Goal: Information Seeking & Learning: Learn about a topic

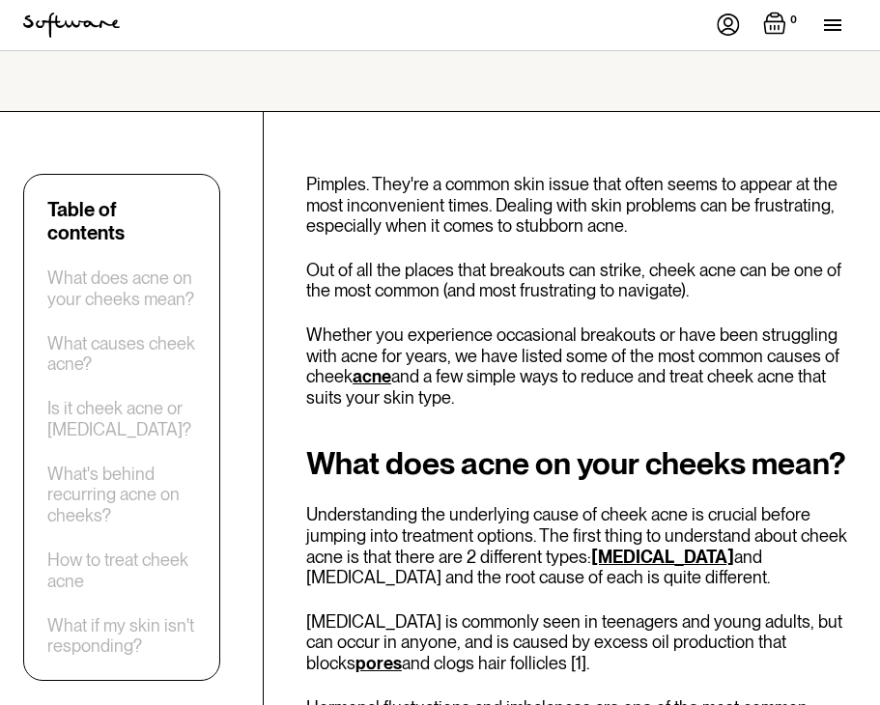
scroll to position [778, 0]
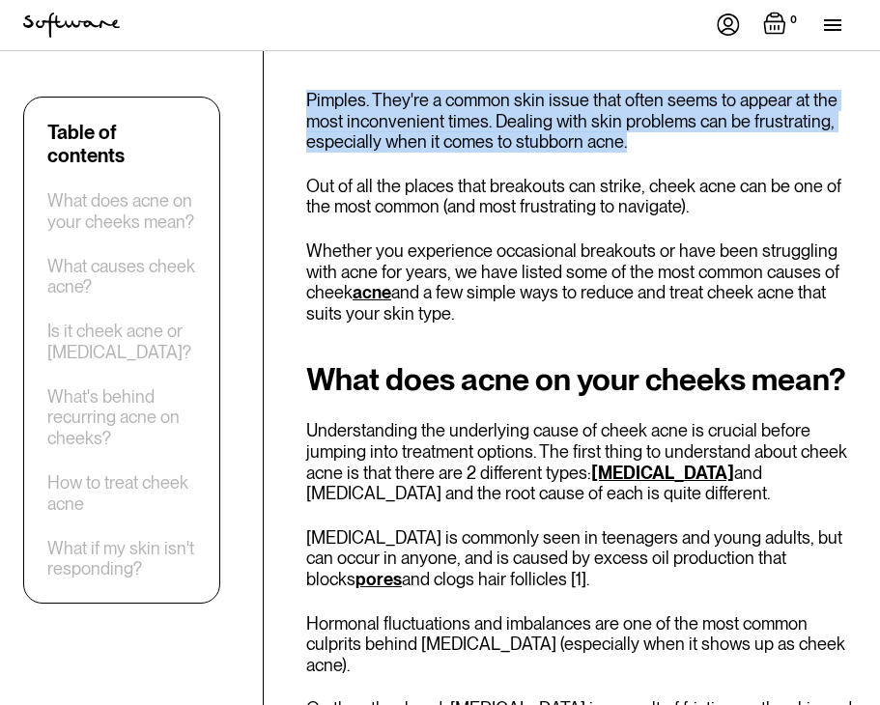
drag, startPoint x: 307, startPoint y: 102, endPoint x: 645, endPoint y: 134, distance: 339.5
click at [646, 134] on p "Pimples. They're a common skin issue that often seems to appear at the most inc…" at bounding box center [581, 121] width 551 height 63
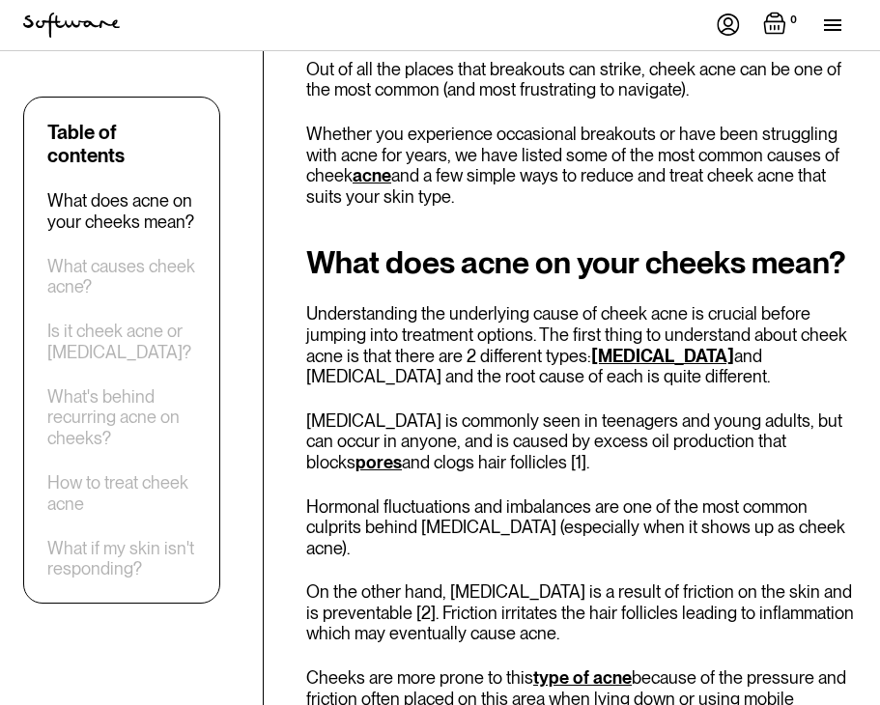
scroll to position [897, 0]
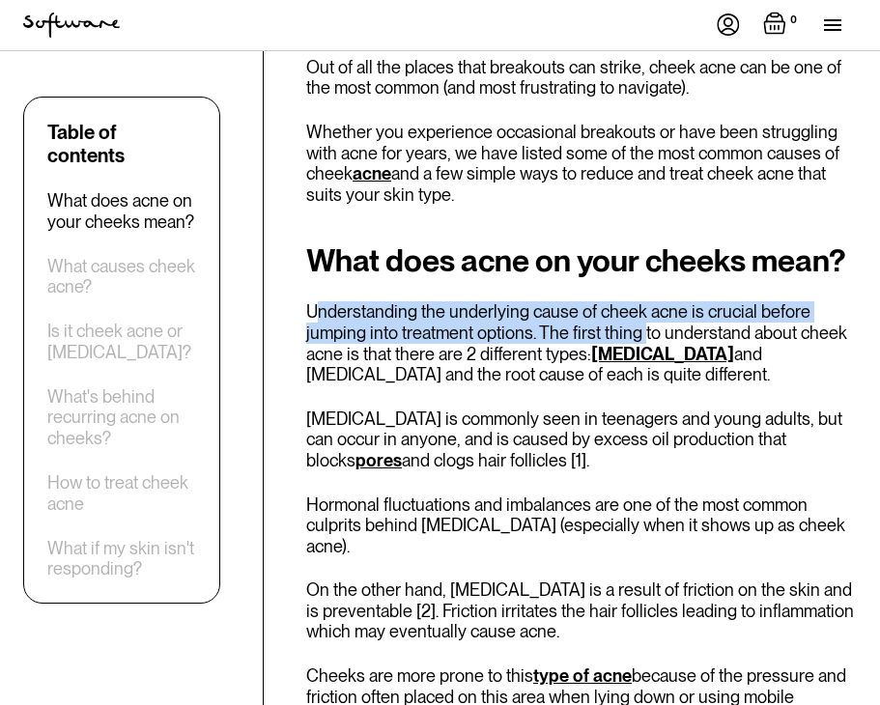
drag, startPoint x: 322, startPoint y: 322, endPoint x: 637, endPoint y: 325, distance: 315.8
click at [638, 328] on p "Understanding the underlying cause of cheek acne is crucial before jumping into…" at bounding box center [581, 342] width 551 height 83
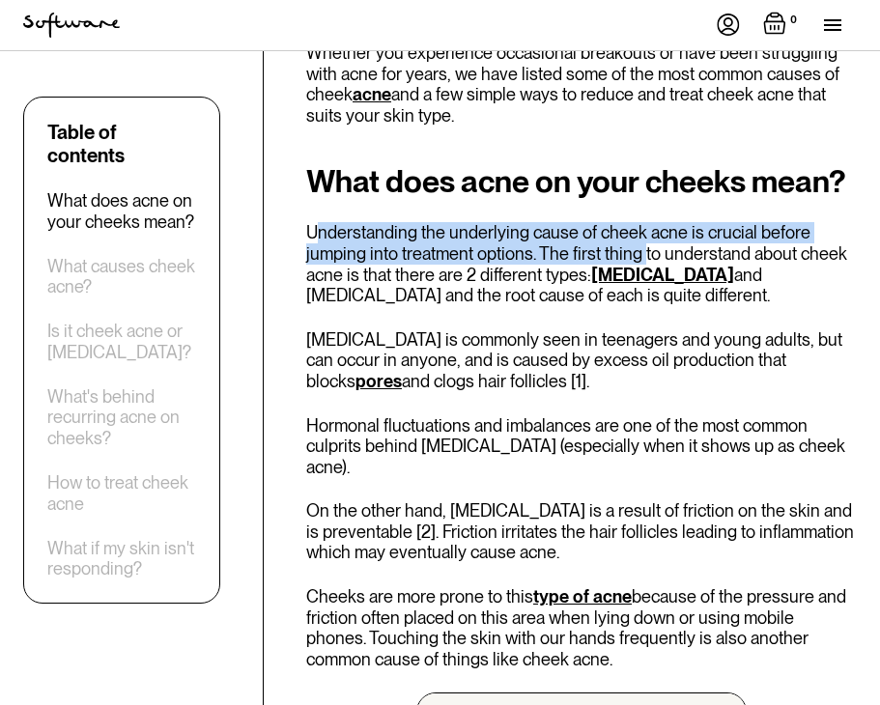
scroll to position [980, 0]
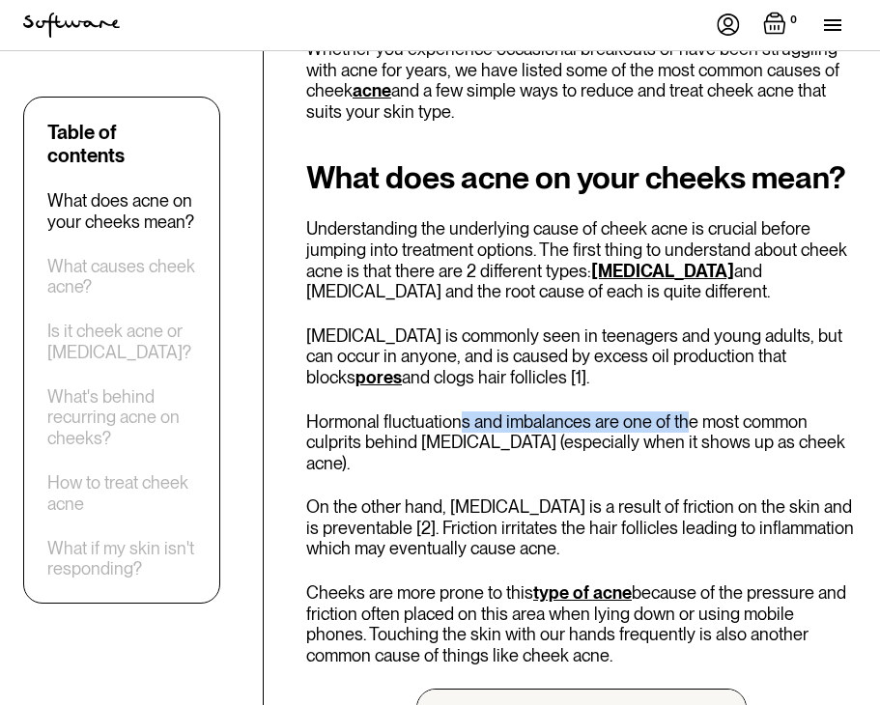
drag, startPoint x: 463, startPoint y: 423, endPoint x: 685, endPoint y: 431, distance: 222.3
click at [685, 431] on p "Hormonal fluctuations and imbalances are one of the most common culprits behind…" at bounding box center [581, 442] width 551 height 63
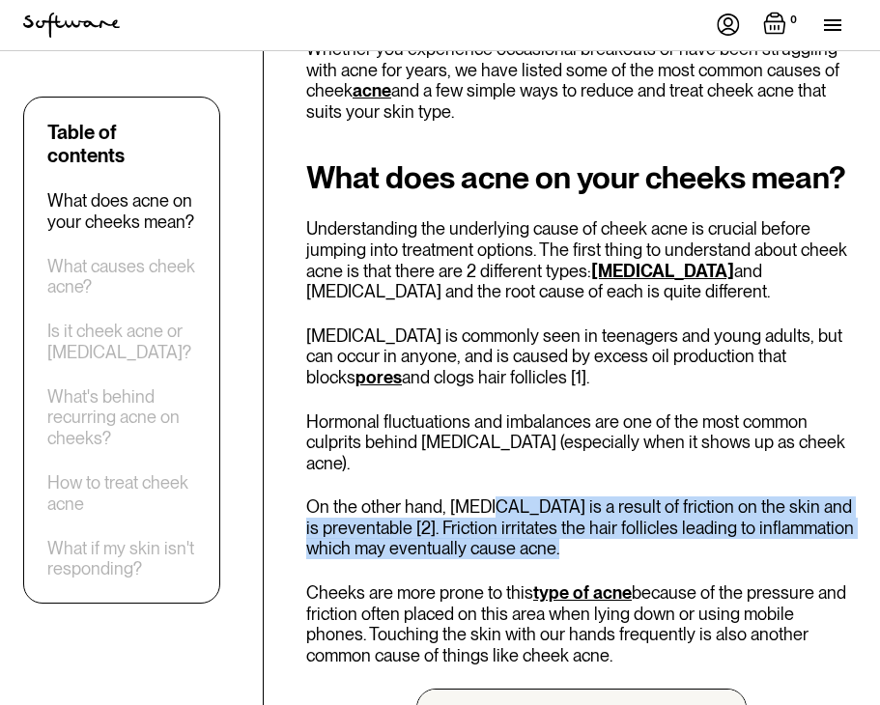
drag, startPoint x: 491, startPoint y: 487, endPoint x: 736, endPoint y: 521, distance: 247.6
click at [736, 520] on p "On the other hand, [MEDICAL_DATA] is a result of friction on the skin and is pr…" at bounding box center [581, 527] width 551 height 63
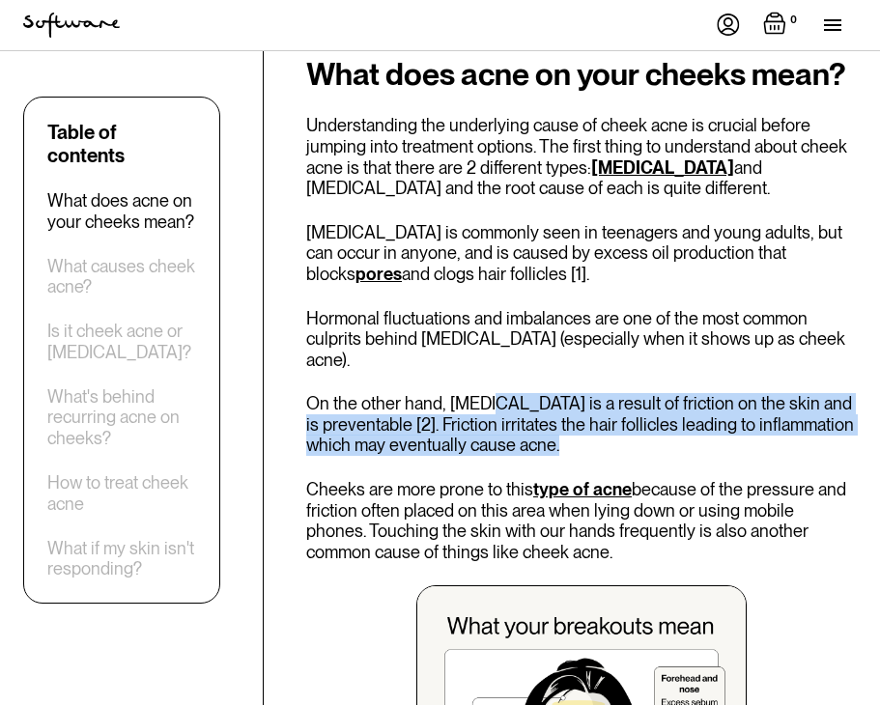
scroll to position [1229, 0]
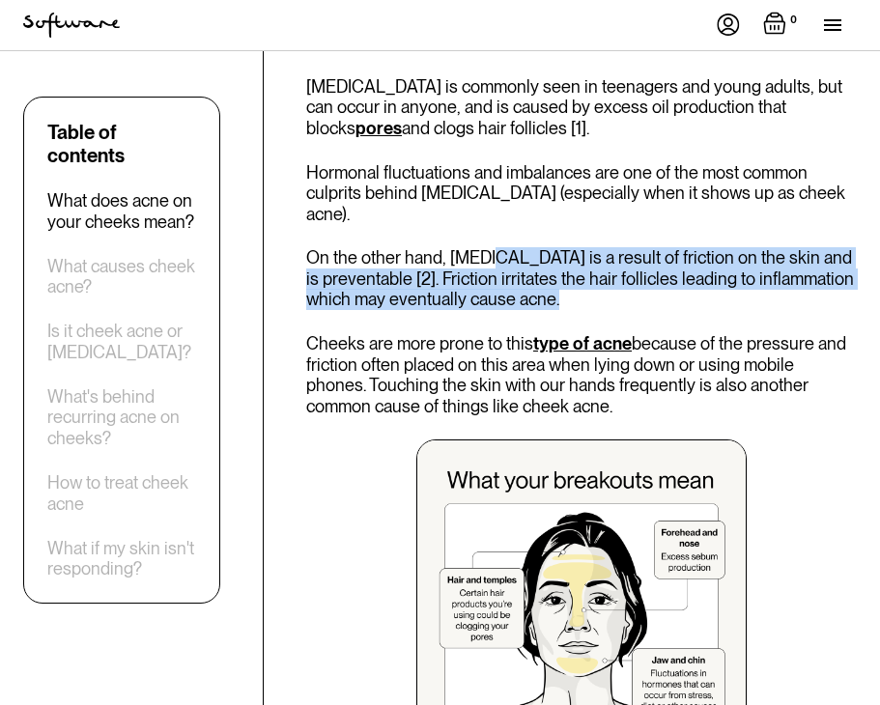
drag, startPoint x: 675, startPoint y: 337, endPoint x: 697, endPoint y: 388, distance: 55.8
click at [697, 388] on p "Cheeks are more prone to this type of acne because of the pressure and friction…" at bounding box center [581, 374] width 551 height 83
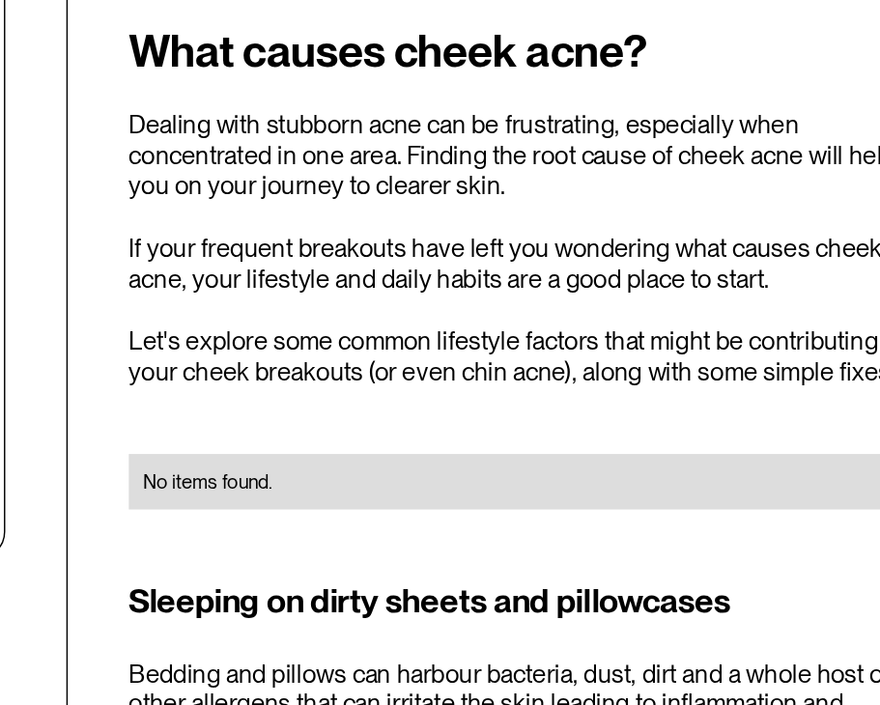
scroll to position [1842, 0]
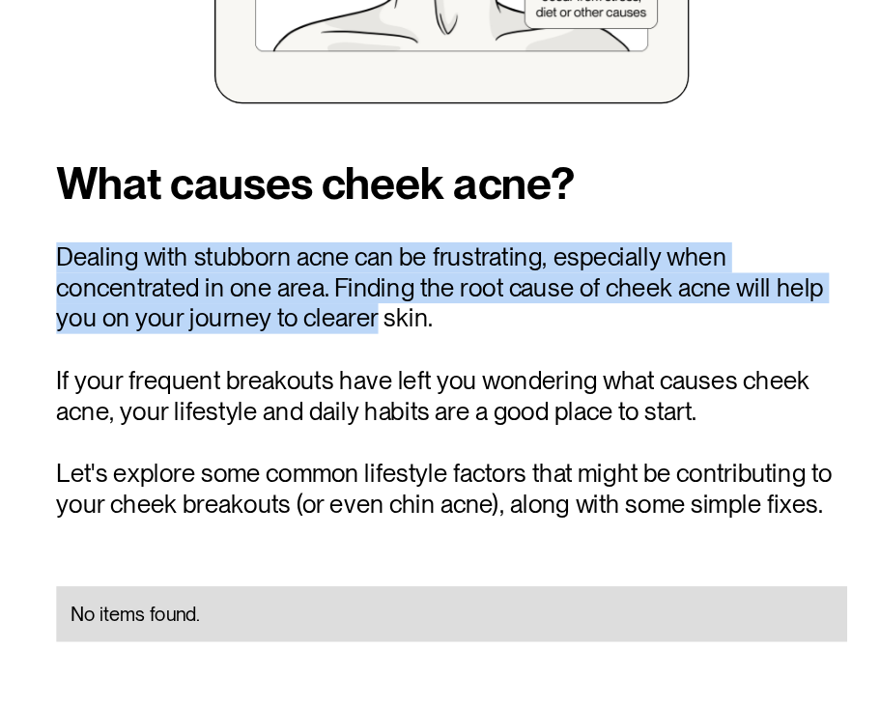
drag, startPoint x: 308, startPoint y: 250, endPoint x: 531, endPoint y: 297, distance: 228.1
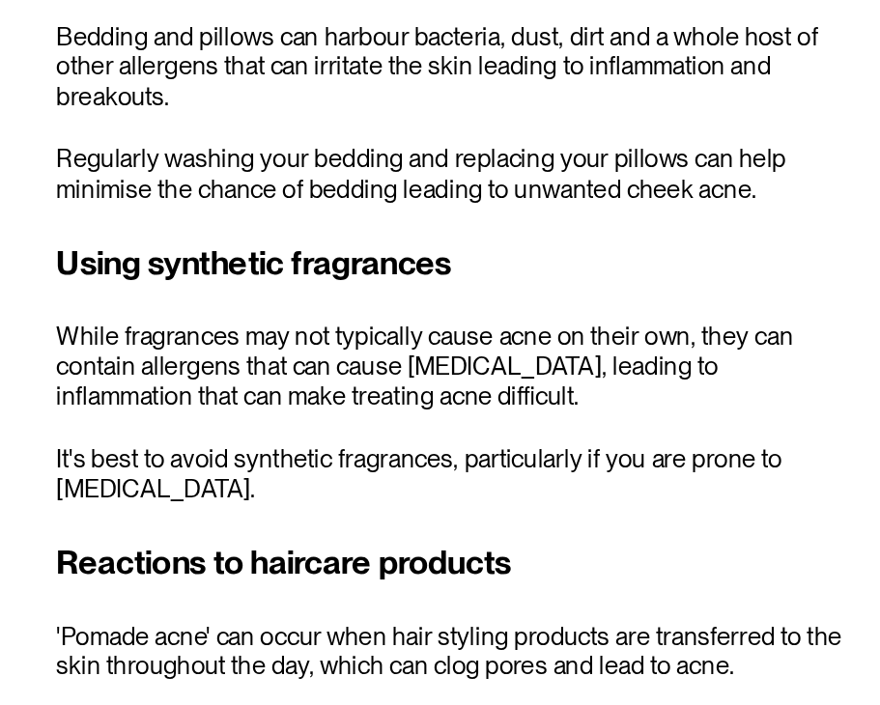
scroll to position [2289, 0]
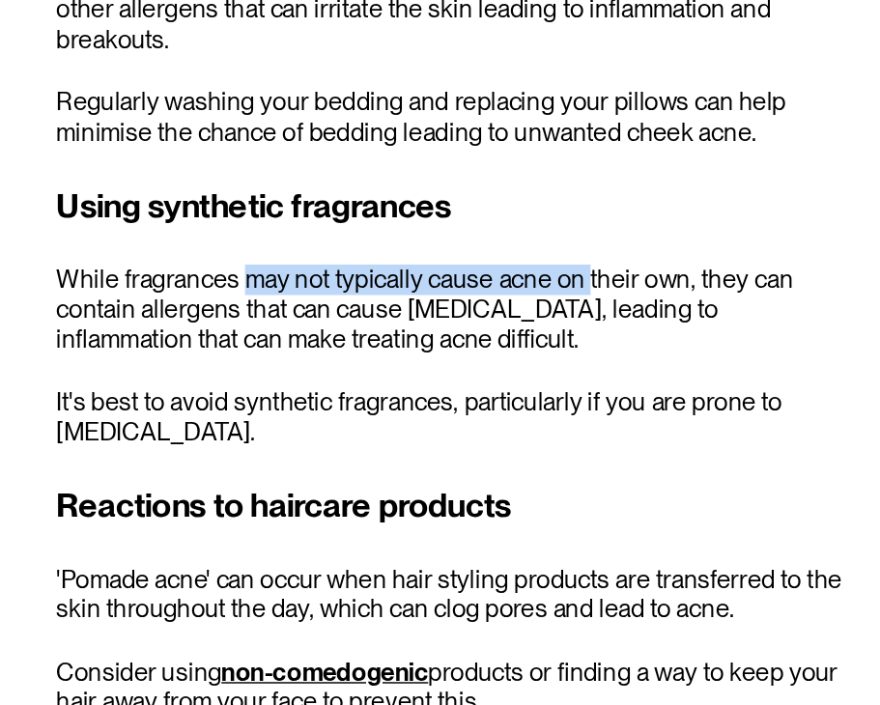
drag, startPoint x: 440, startPoint y: 381, endPoint x: 674, endPoint y: 383, distance: 233.7
click at [674, 398] on p "While fragrances may not typically cause acne on their own, they can contain al…" at bounding box center [581, 429] width 551 height 63
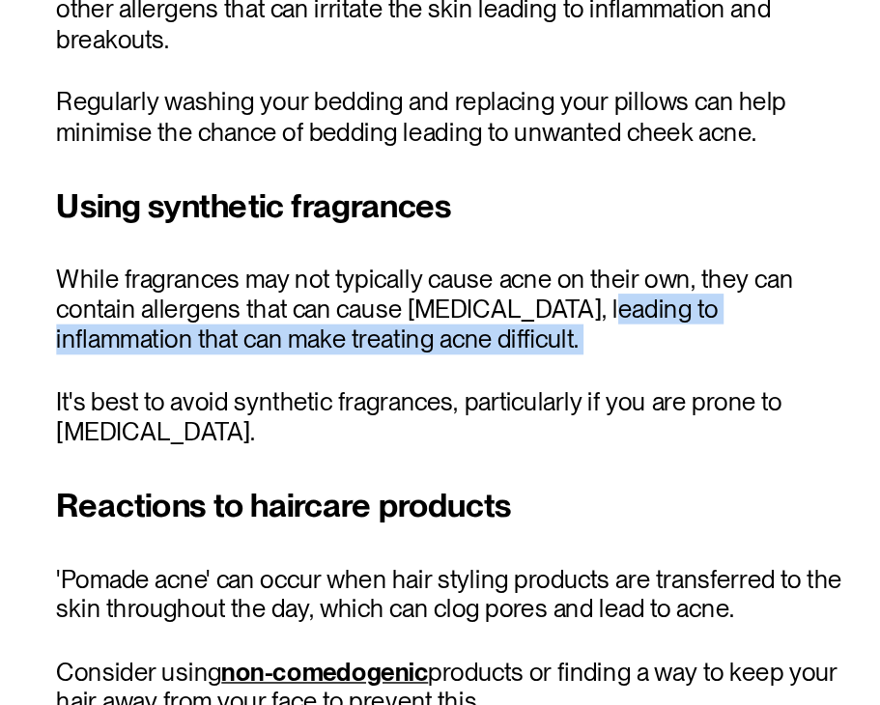
drag, startPoint x: 657, startPoint y: 409, endPoint x: 670, endPoint y: 456, distance: 49.2
click at [672, 455] on div "Using synthetic fragrances While fragrances may not typically cause acne on the…" at bounding box center [581, 432] width 551 height 185
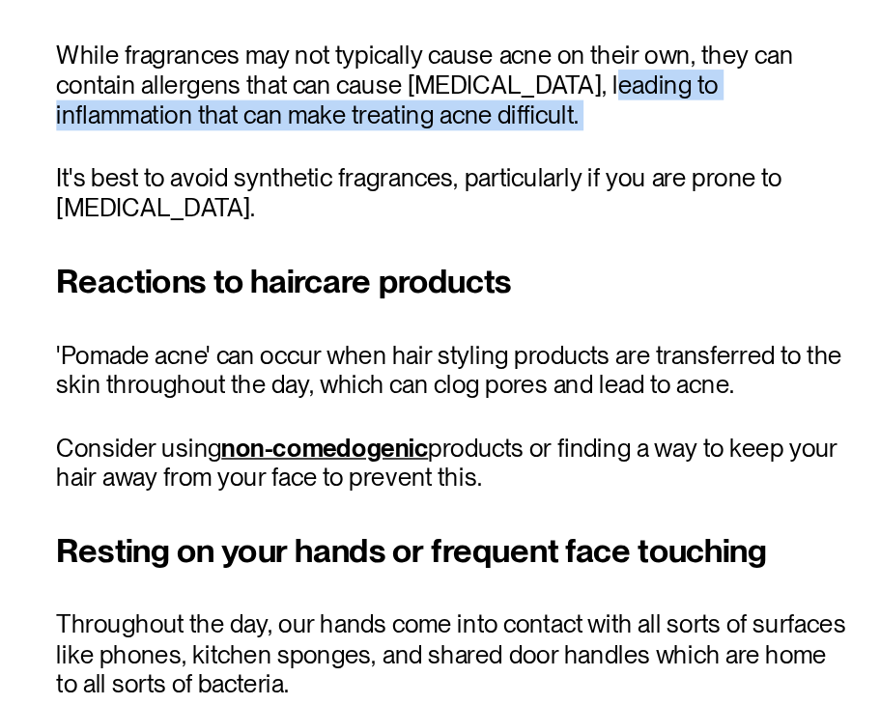
scroll to position [2448, 0]
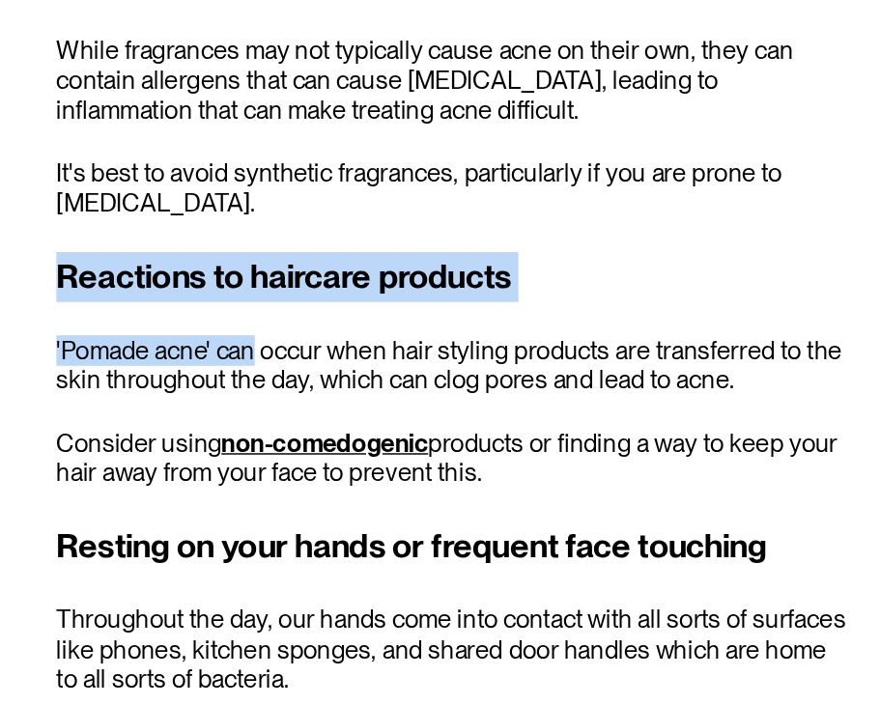
drag, startPoint x: 311, startPoint y: 388, endPoint x: 444, endPoint y: 426, distance: 138.5
click at [444, 426] on div "Reactions to haircare products 'Pomade acne' can occur when hair styling produc…" at bounding box center [581, 471] width 551 height 164
click at [412, 447] on p "'Pomade acne' can occur when hair styling products are transferred to the skin …" at bounding box center [581, 468] width 551 height 42
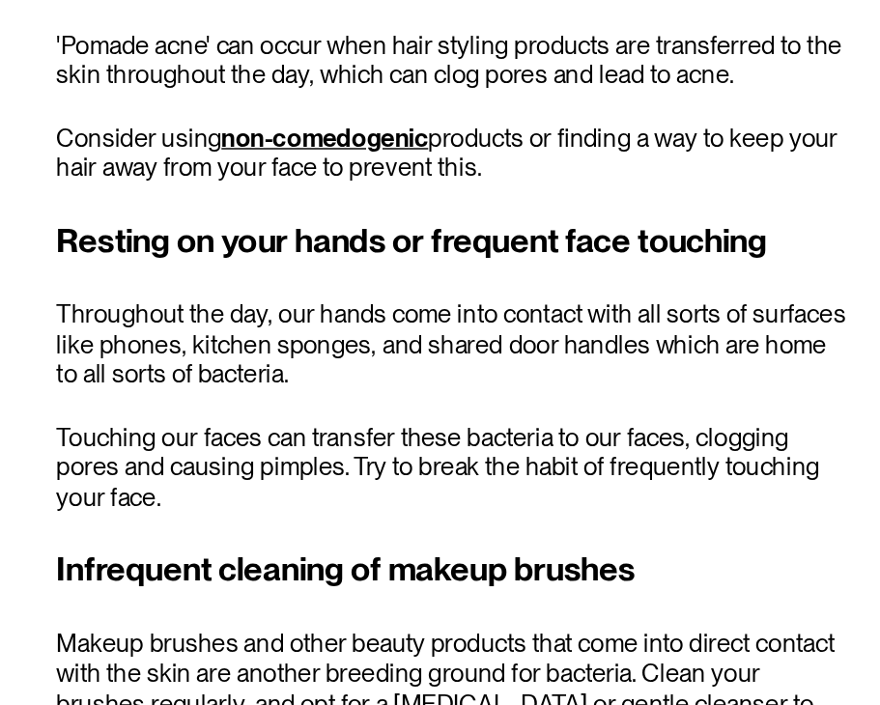
scroll to position [2686, 0]
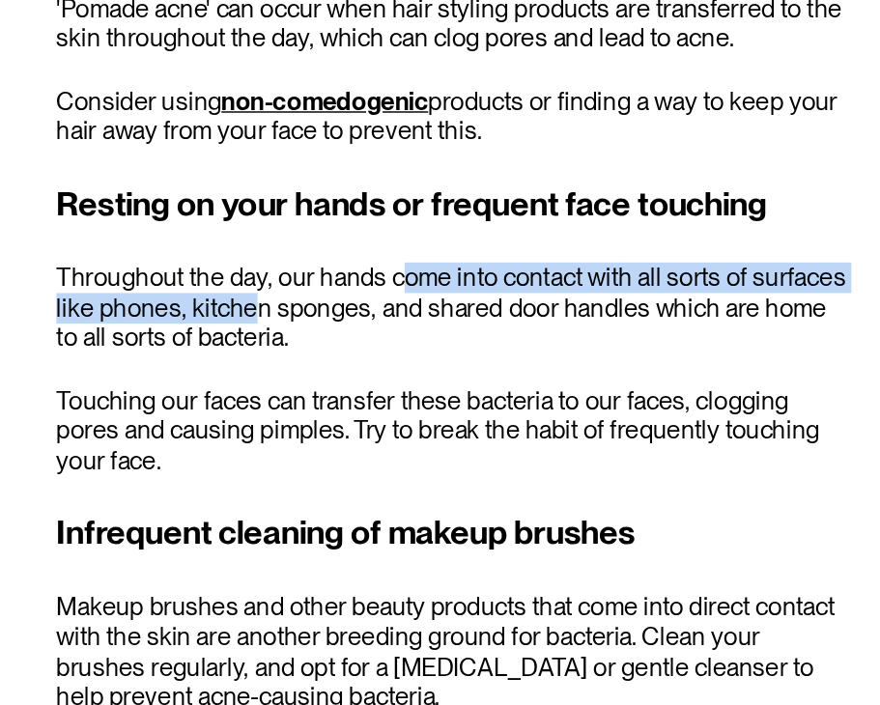
drag, startPoint x: 443, startPoint y: 397, endPoint x: 540, endPoint y: 396, distance: 96.6
click at [540, 397] on p "Throughout the day, our hands come into contact with all sorts of surfaces like…" at bounding box center [581, 428] width 551 height 63
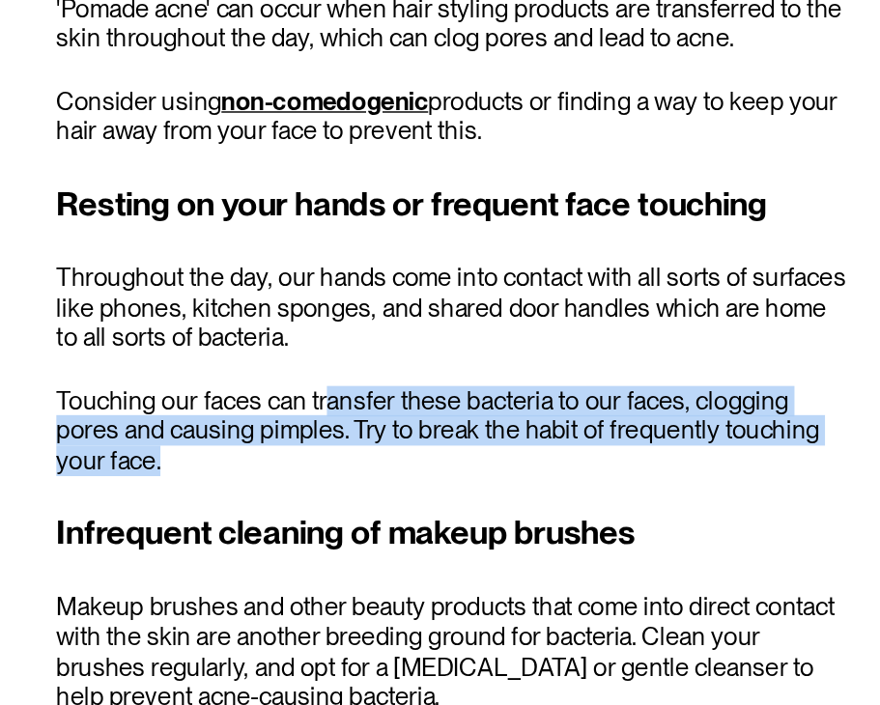
drag, startPoint x: 490, startPoint y: 474, endPoint x: 578, endPoint y: 521, distance: 99.4
click at [578, 521] on p "Touching our faces can transfer these bacteria to our faces, clogging pores and…" at bounding box center [581, 514] width 551 height 63
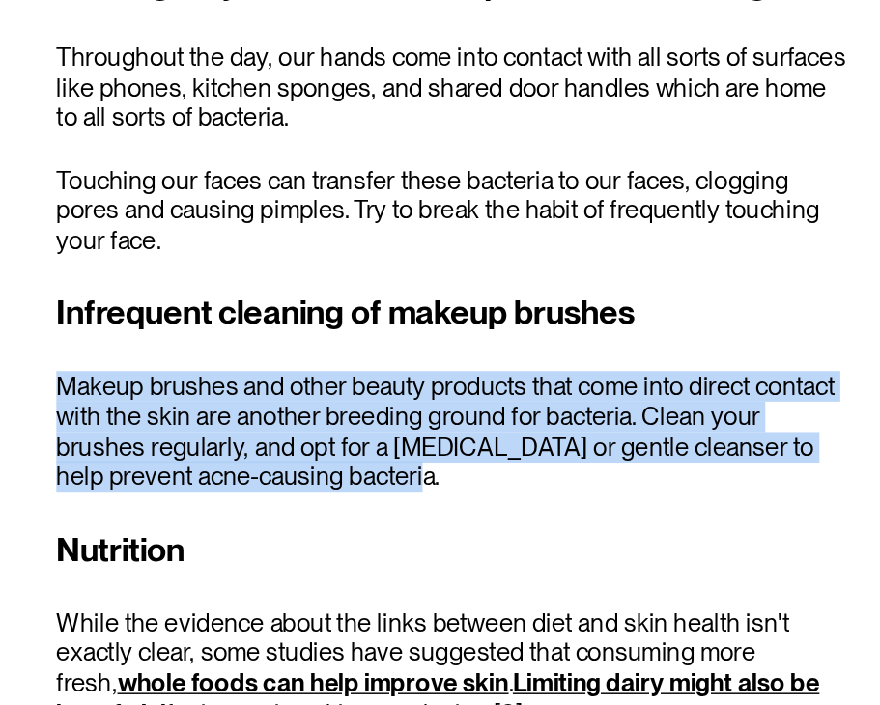
drag, startPoint x: 312, startPoint y: 456, endPoint x: 495, endPoint y: 519, distance: 193.9
click at [500, 519] on p "Makeup brushes and other beauty products that come into direct contact with the…" at bounding box center [581, 513] width 551 height 83
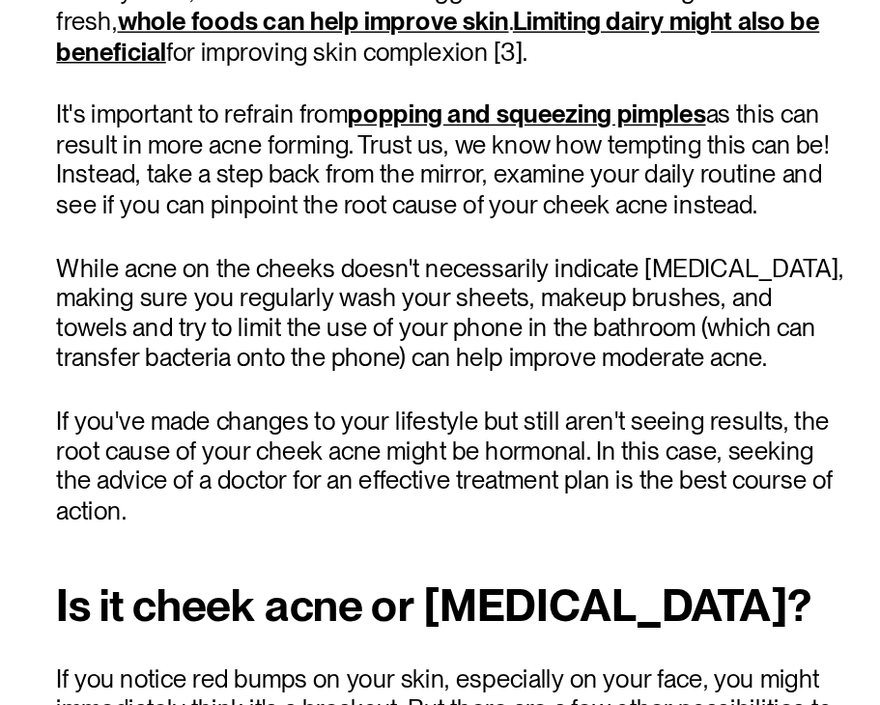
scroll to position [3311, 0]
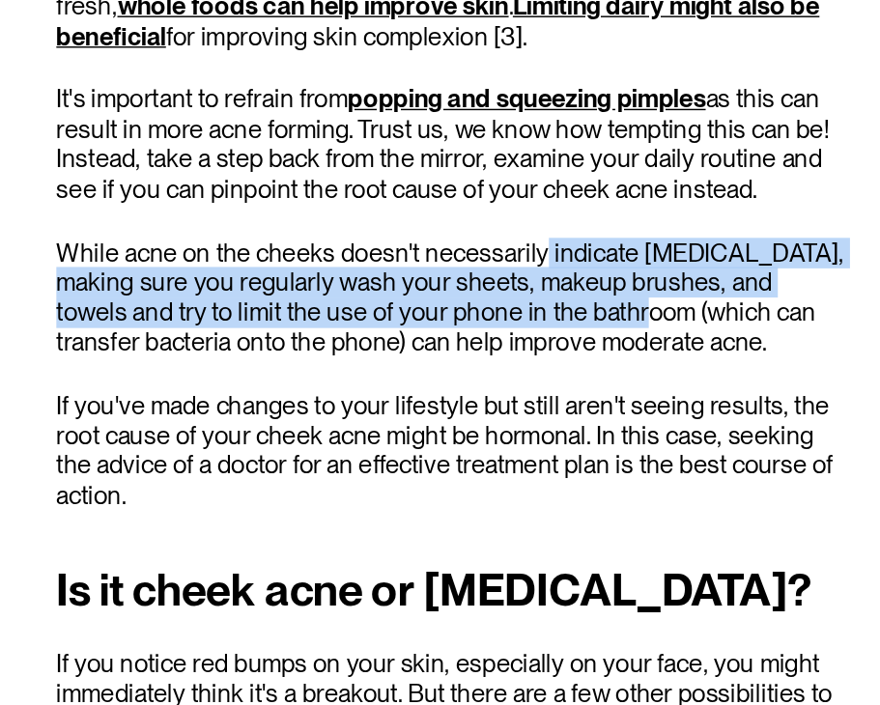
drag, startPoint x: 638, startPoint y: 377, endPoint x: 676, endPoint y: 417, distance: 55.4
click at [676, 417] on p "While acne on the cheeks doesn't necessarily indicate poor hygiene, making sure…" at bounding box center [581, 421] width 551 height 83
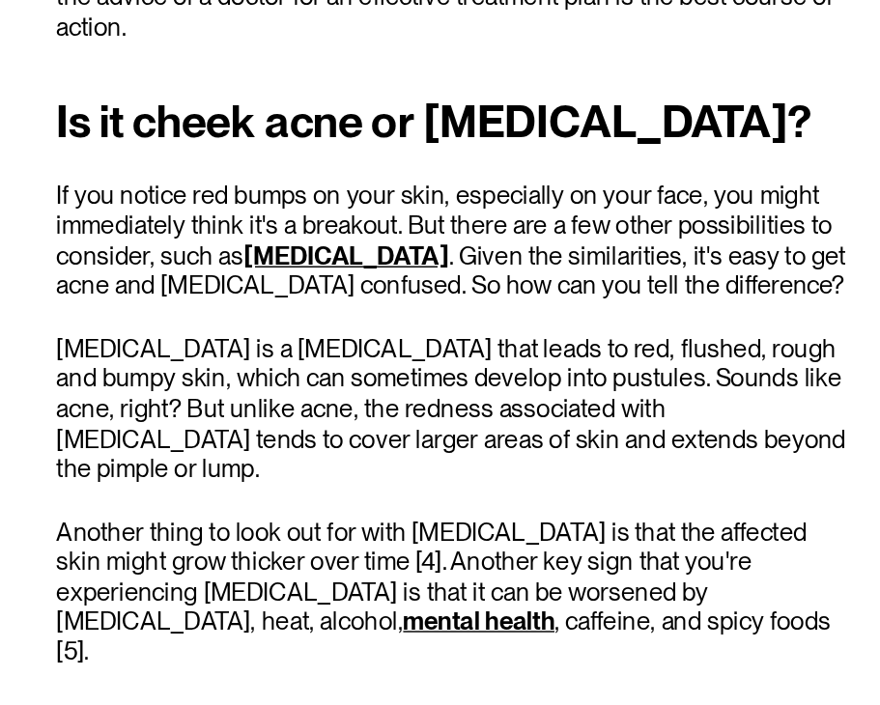
scroll to position [3787, 0]
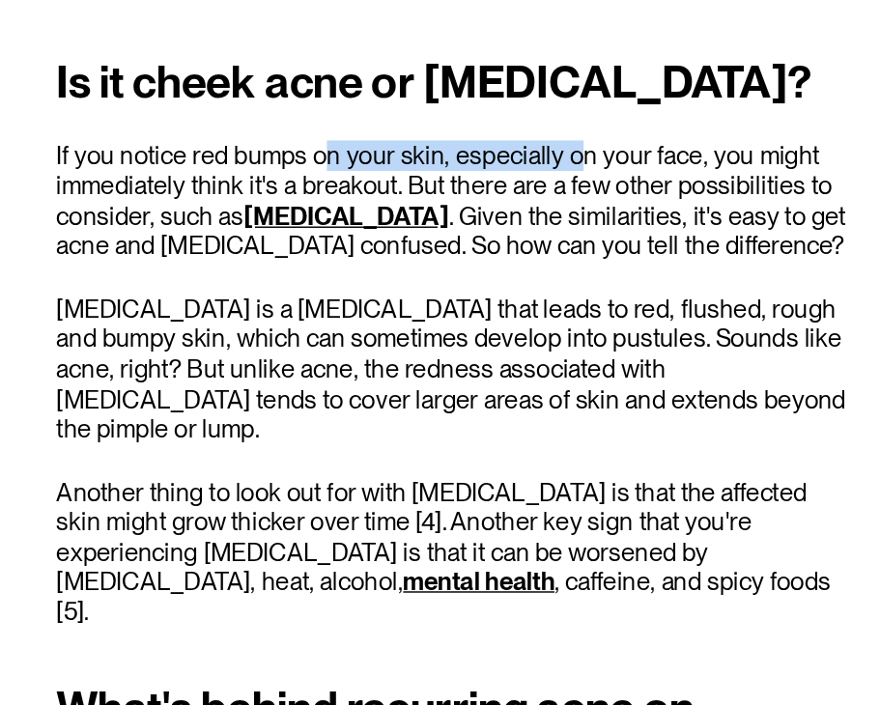
drag, startPoint x: 487, startPoint y: 186, endPoint x: 663, endPoint y: 186, distance: 175.8
click at [663, 189] on p "If you notice red bumps on your skin, especially on your face, you might immedi…" at bounding box center [581, 230] width 551 height 83
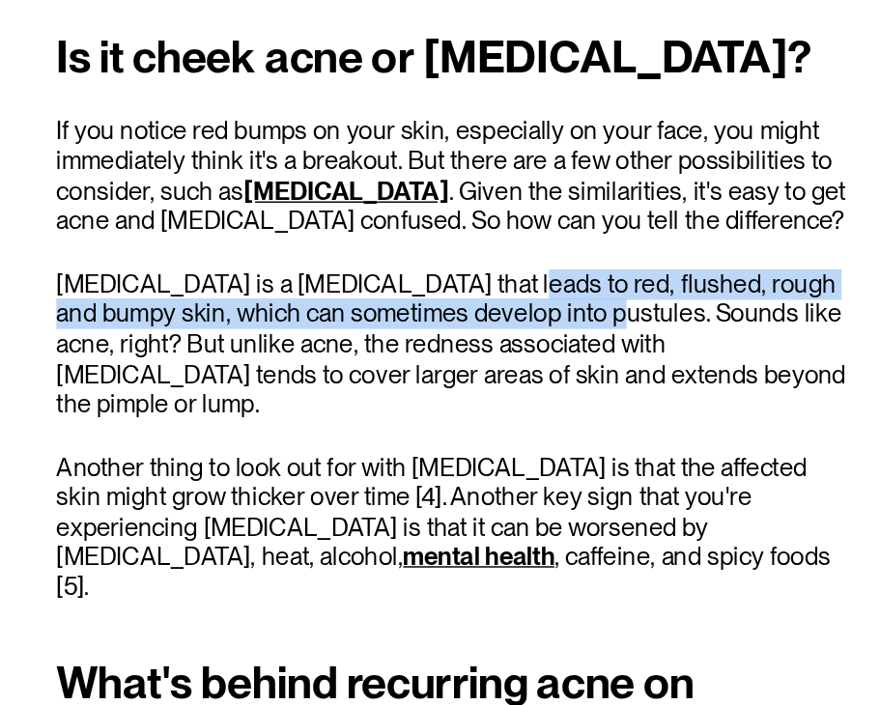
drag, startPoint x: 596, startPoint y: 288, endPoint x: 660, endPoint y: 305, distance: 66.1
click at [660, 305] on p "Rosacea is a skin condition that leads to red, flushed, rough and bumpy skin, w…" at bounding box center [581, 349] width 551 height 104
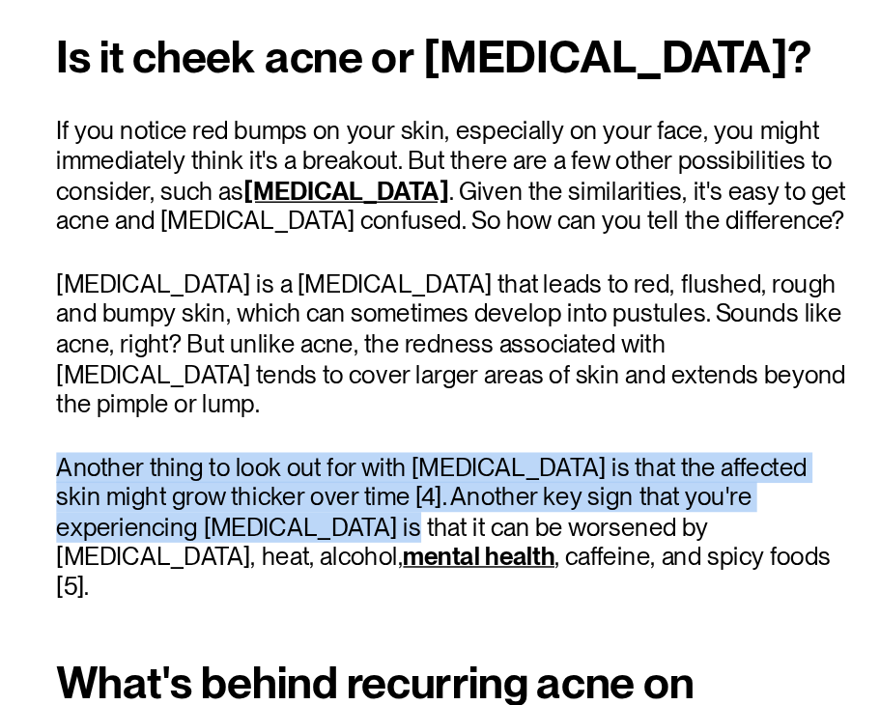
drag, startPoint x: 311, startPoint y: 395, endPoint x: 467, endPoint y: 425, distance: 159.3
click at [467, 426] on p "Another thing to look out for with rosacea is that the affected skin might grow…" at bounding box center [581, 476] width 551 height 104
click at [527, 424] on p "Another thing to look out for with rosacea is that the affected skin might grow…" at bounding box center [581, 476] width 551 height 104
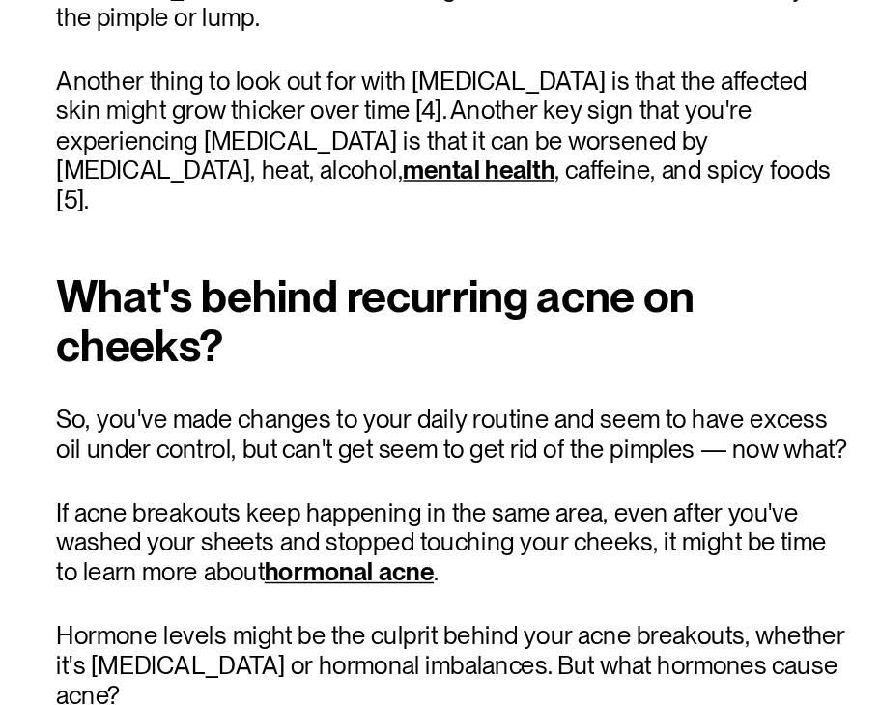
scroll to position [3980, 0]
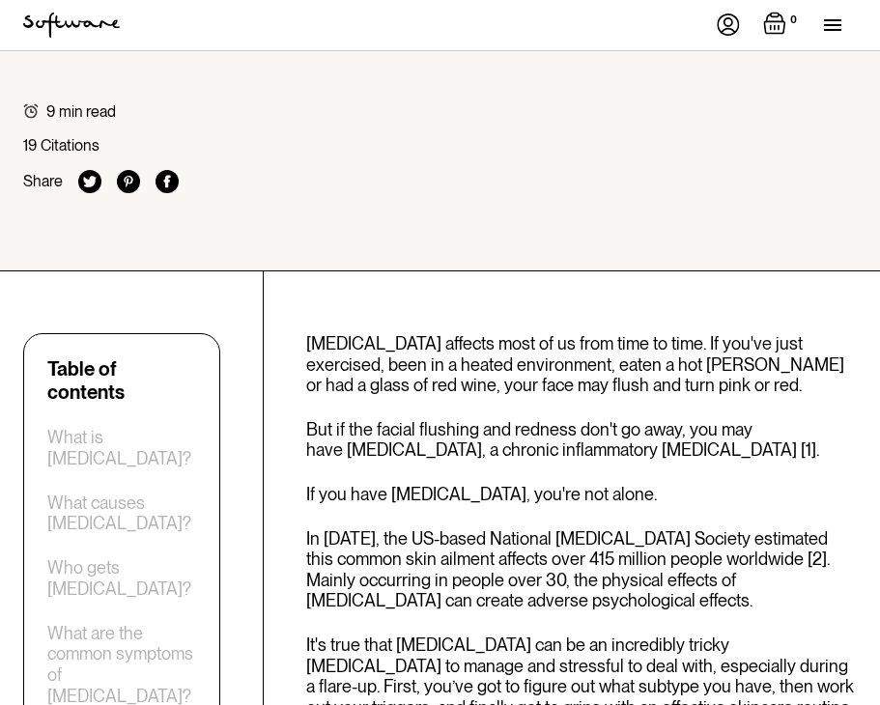
scroll to position [613, 0]
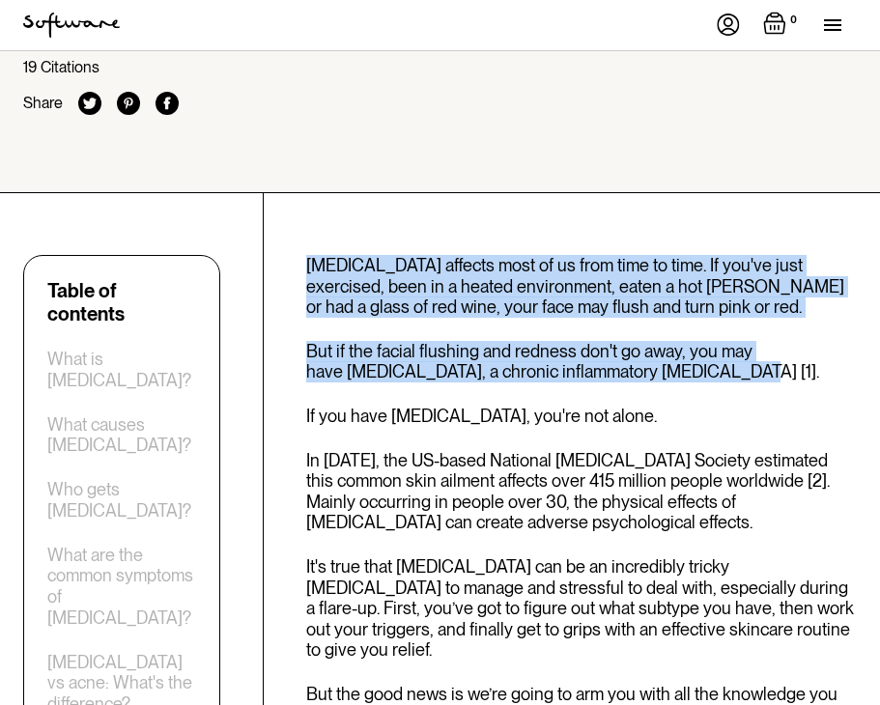
drag, startPoint x: 299, startPoint y: 225, endPoint x: 640, endPoint y: 334, distance: 358.0
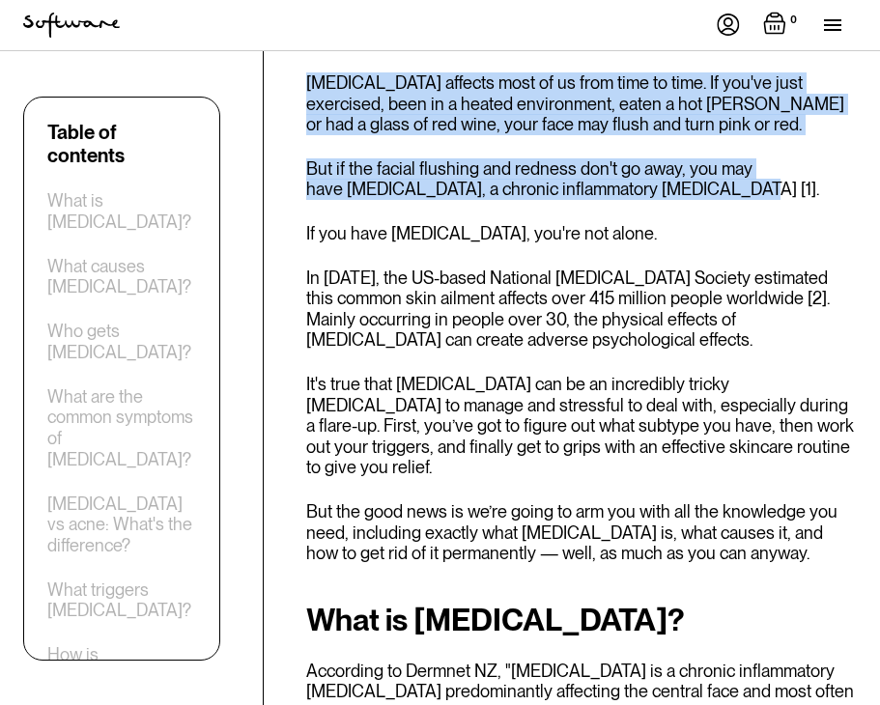
scroll to position [798, 0]
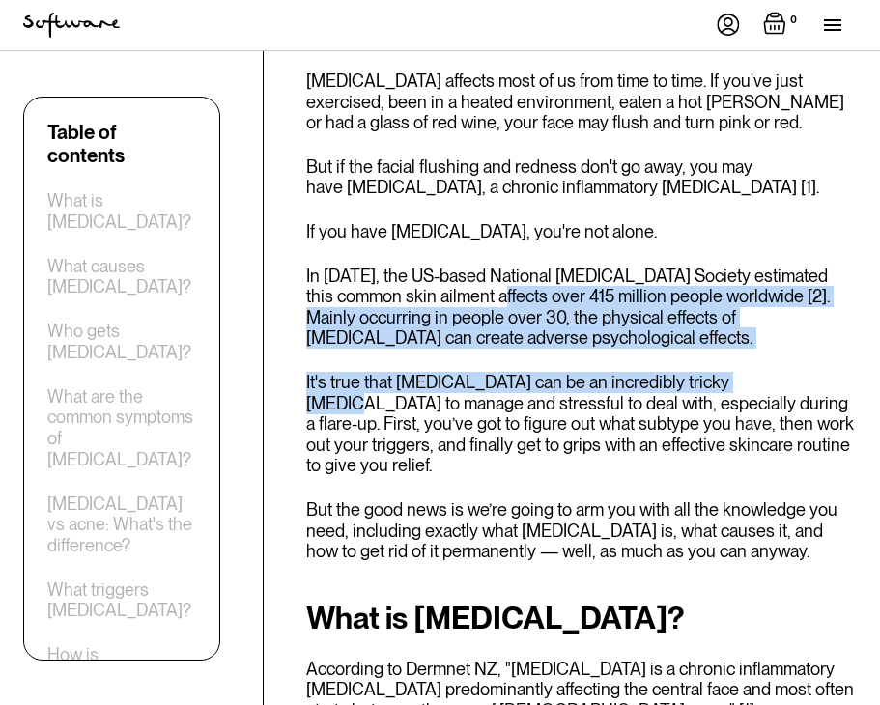
drag, startPoint x: 465, startPoint y: 256, endPoint x: 749, endPoint y: 338, distance: 296.5
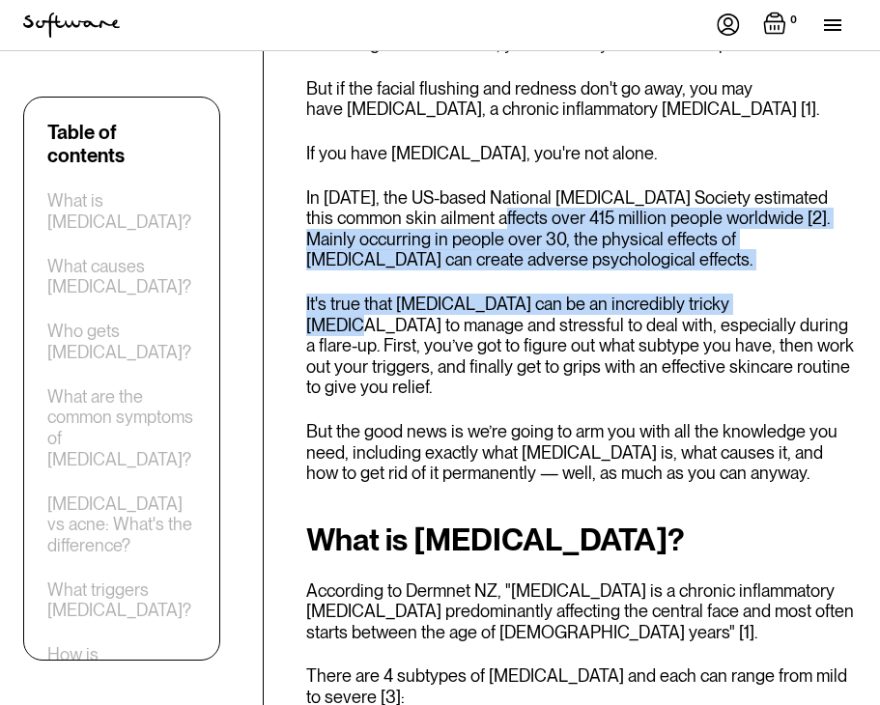
scroll to position [883, 0]
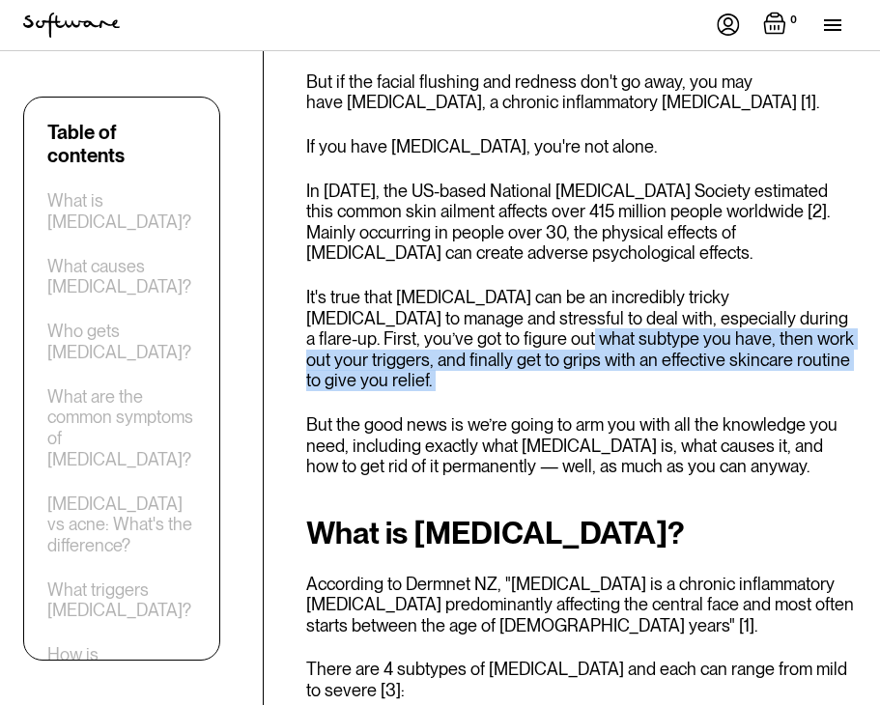
drag, startPoint x: 424, startPoint y: 297, endPoint x: 763, endPoint y: 332, distance: 340.9
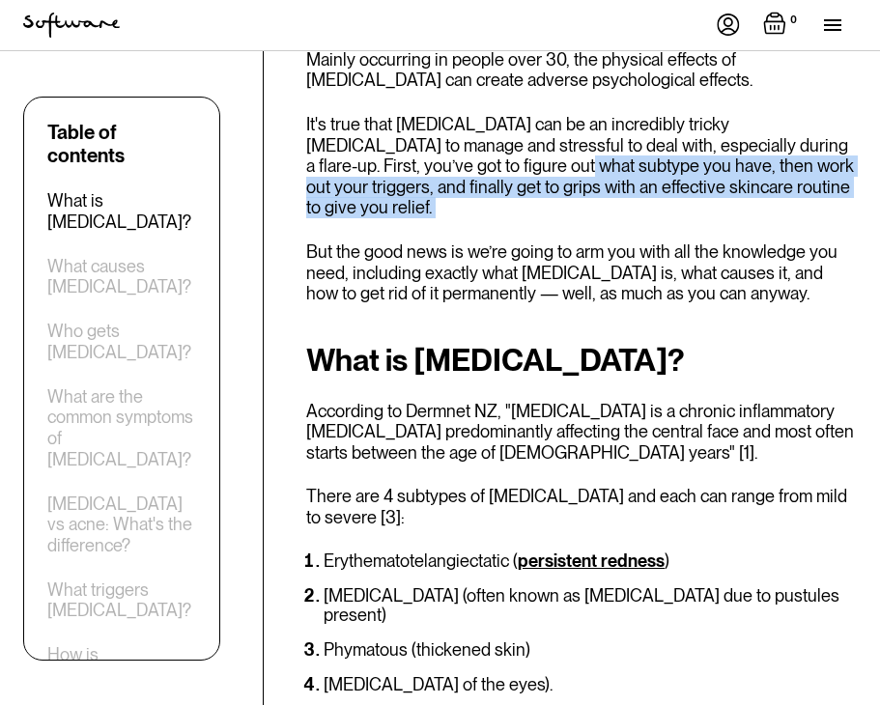
scroll to position [1085, 0]
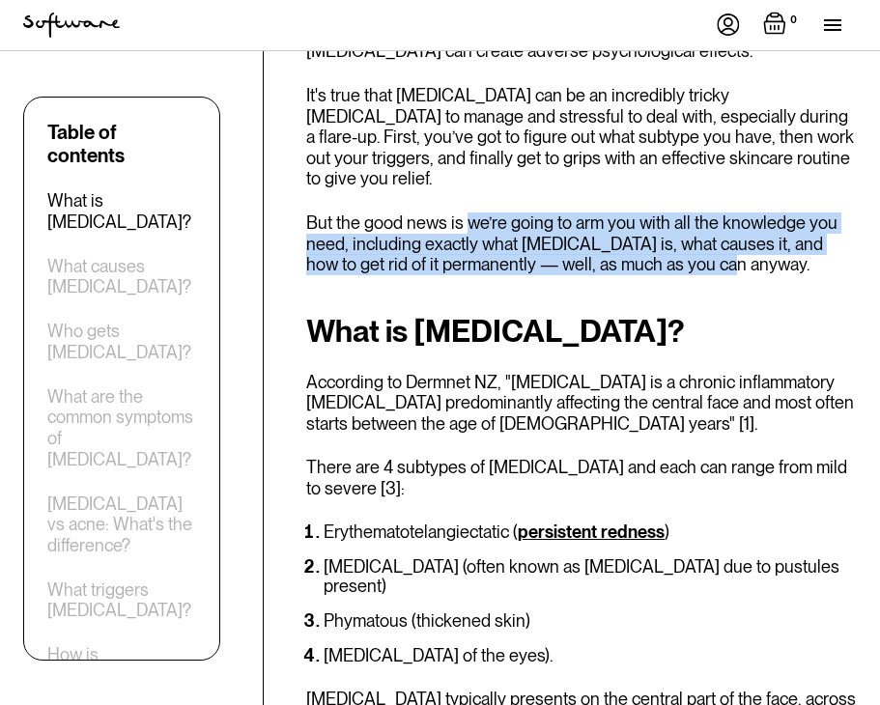
drag, startPoint x: 468, startPoint y: 160, endPoint x: 685, endPoint y: 201, distance: 220.1
click at [685, 212] on p "But the good news is we’re going to arm you with all the knowledge you need, in…" at bounding box center [581, 243] width 551 height 63
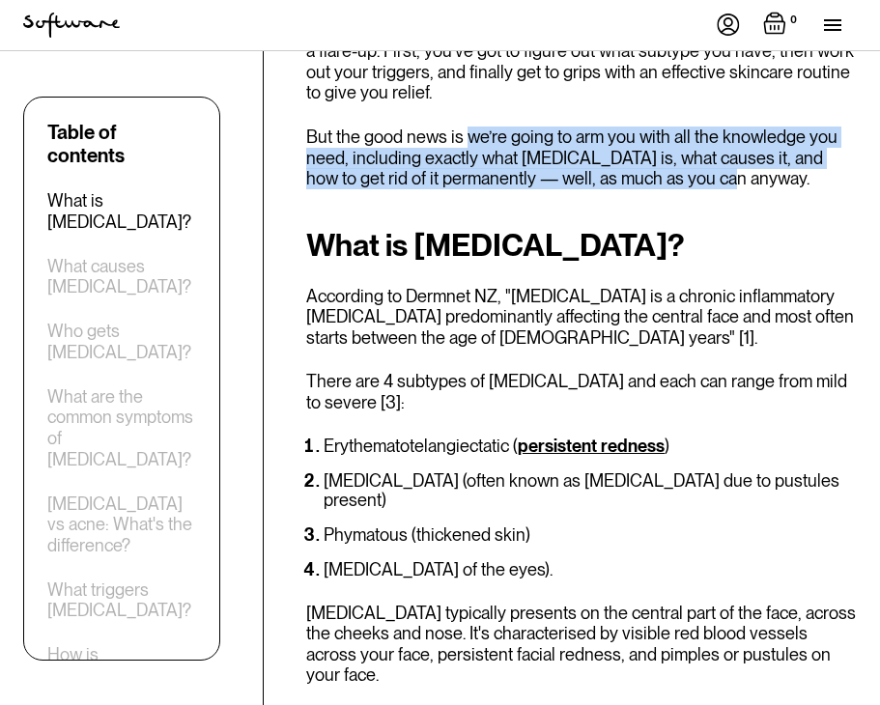
scroll to position [1215, 0]
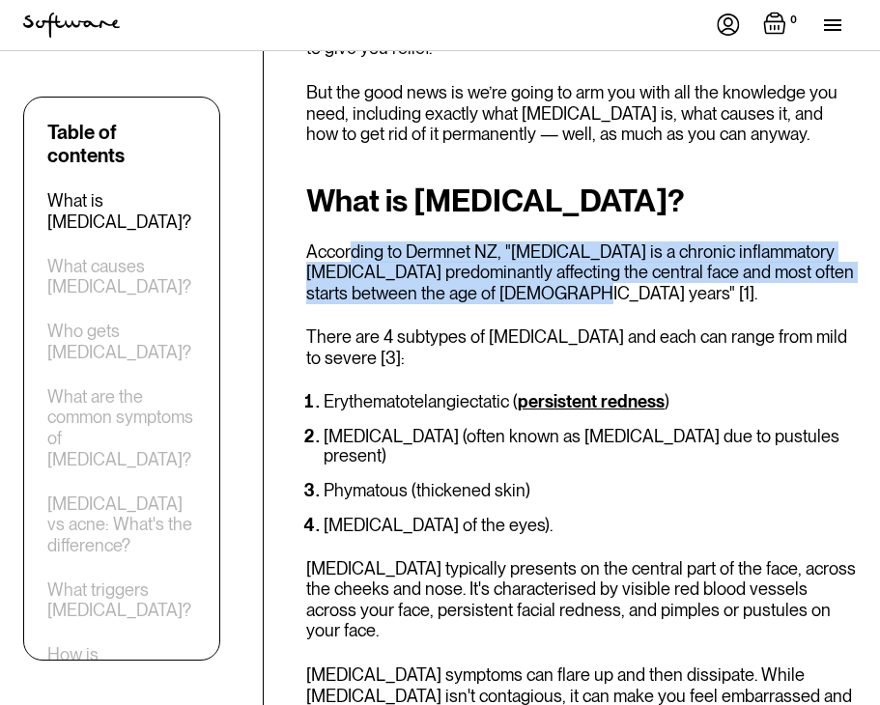
drag, startPoint x: 351, startPoint y: 192, endPoint x: 624, endPoint y: 235, distance: 276.6
click at [624, 241] on p "According to Dermnet NZ, "rosacea is a chronic inflammatory skin condition pred…" at bounding box center [581, 272] width 551 height 63
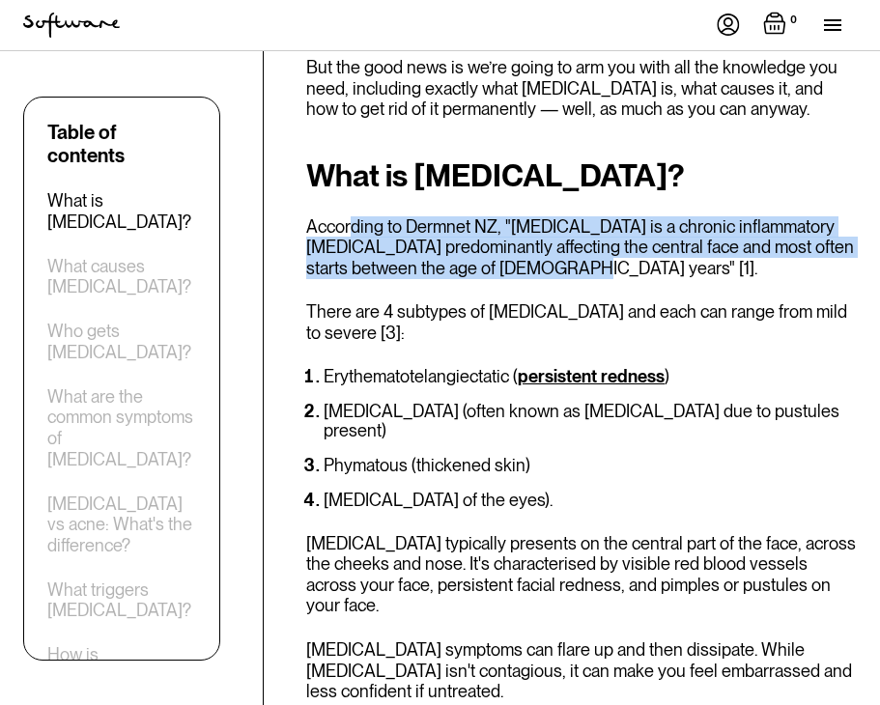
scroll to position [1243, 0]
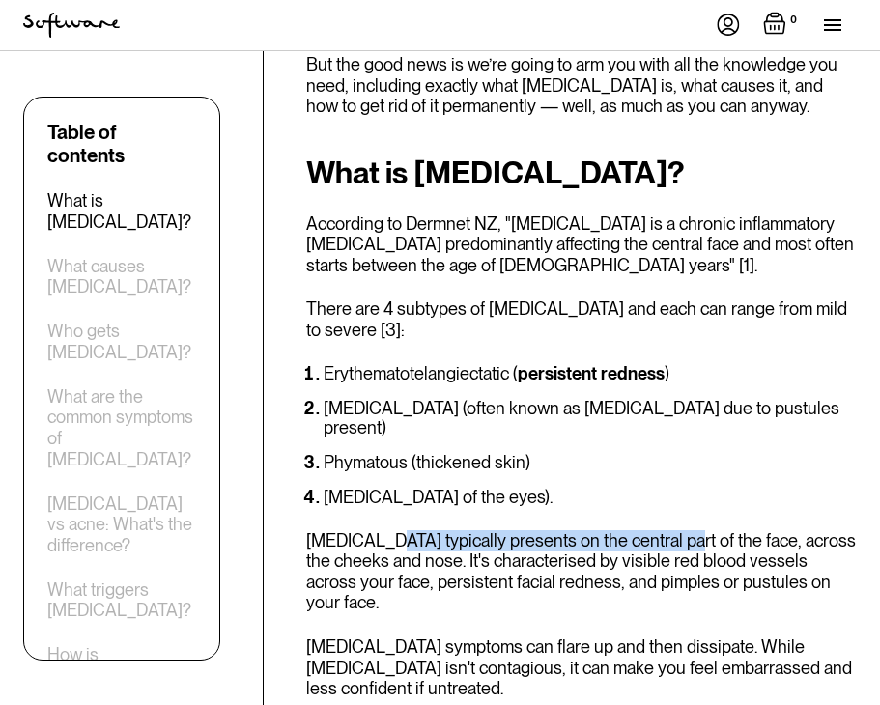
drag, startPoint x: 387, startPoint y: 450, endPoint x: 667, endPoint y: 452, distance: 280.1
click at [667, 530] on p "Rosacea typically presents on the central part of the face, across the cheeks a…" at bounding box center [581, 571] width 551 height 83
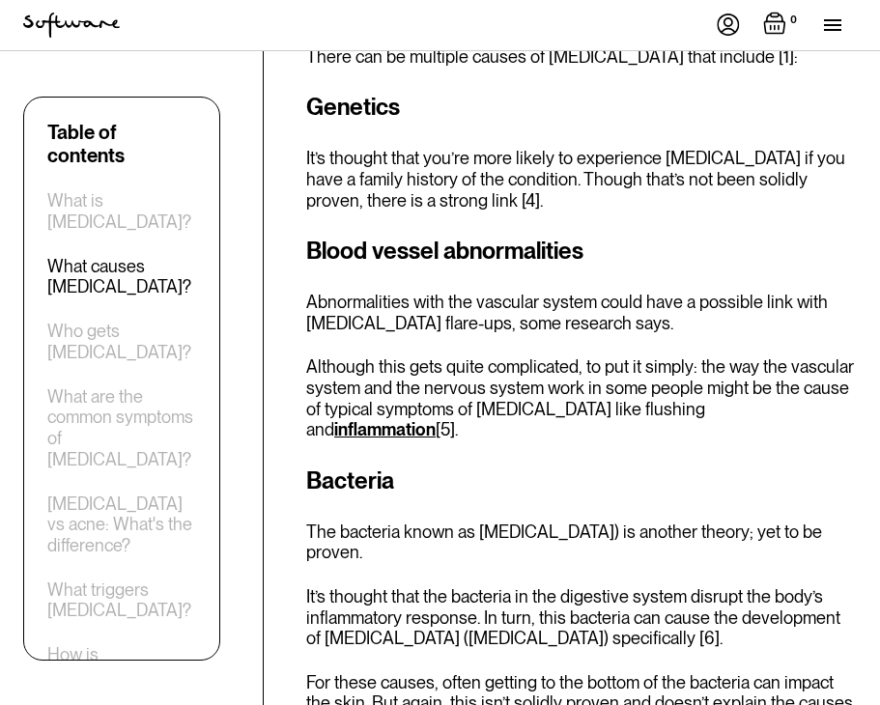
scroll to position [1997, 0]
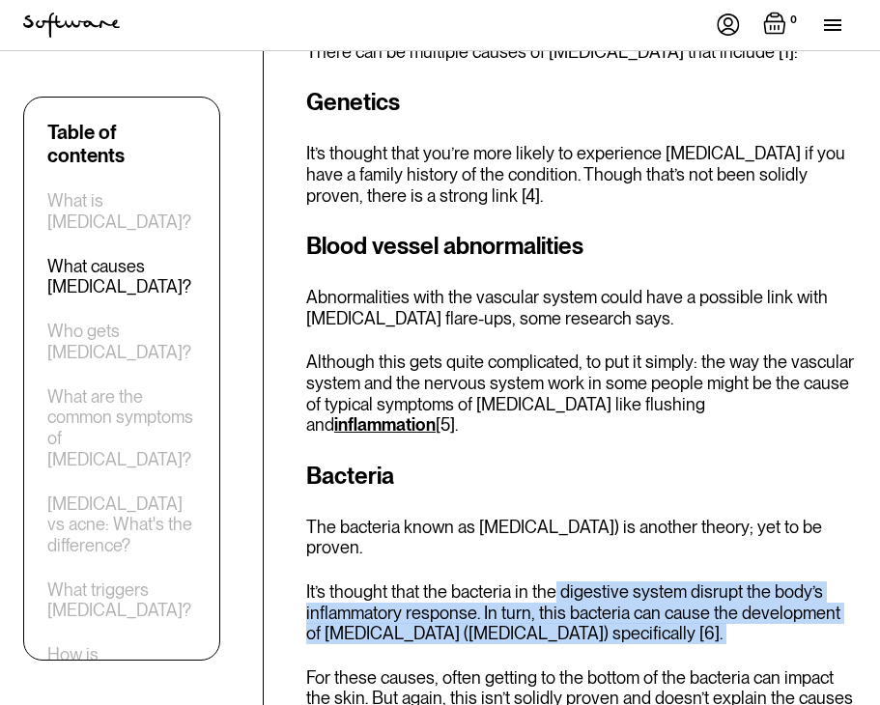
drag, startPoint x: 555, startPoint y: 454, endPoint x: 670, endPoint y: 522, distance: 133.8
click at [670, 522] on div "Bacteria The bacteria known as Helicobacter pylori (H. pylori) is another theor…" at bounding box center [581, 594] width 551 height 271
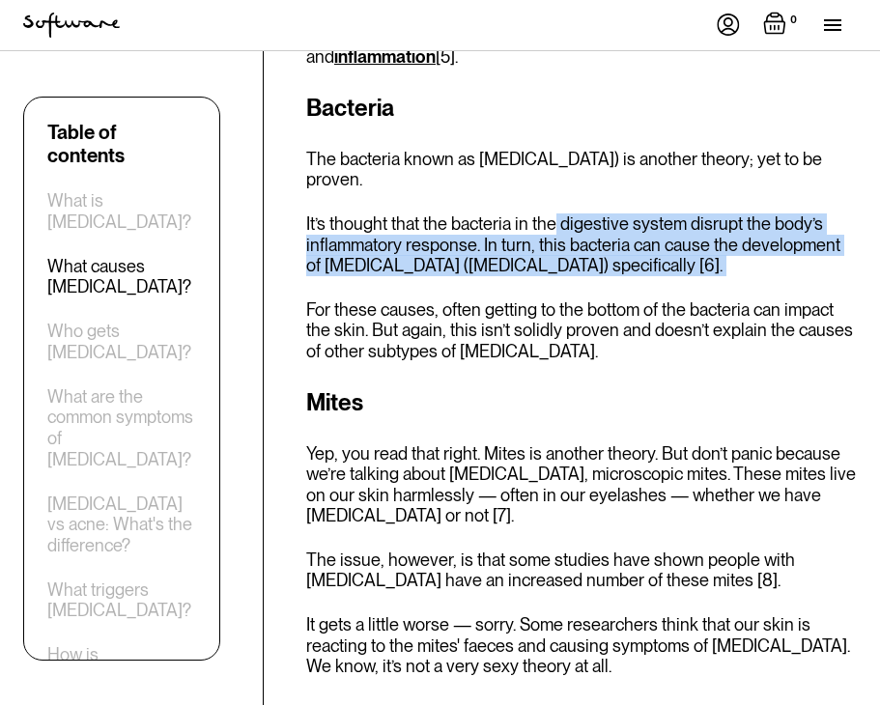
scroll to position [2368, 0]
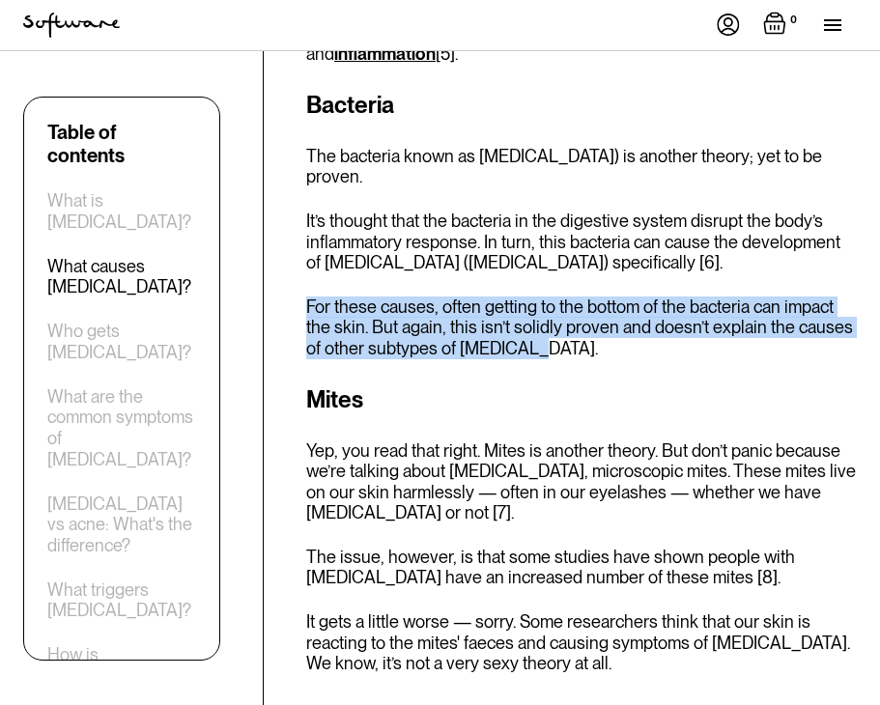
drag, startPoint x: 442, startPoint y: 166, endPoint x: 567, endPoint y: 229, distance: 139.5
click at [567, 229] on div "Bacteria The bacteria known as Helicobacter pylori (H. pylori) is another theor…" at bounding box center [581, 223] width 551 height 271
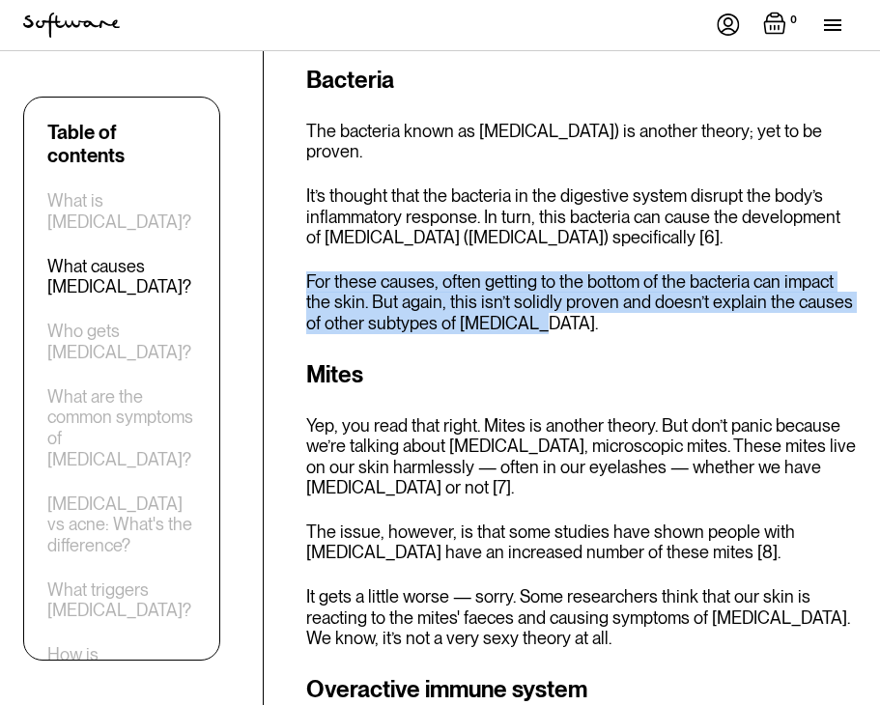
scroll to position [2409, 0]
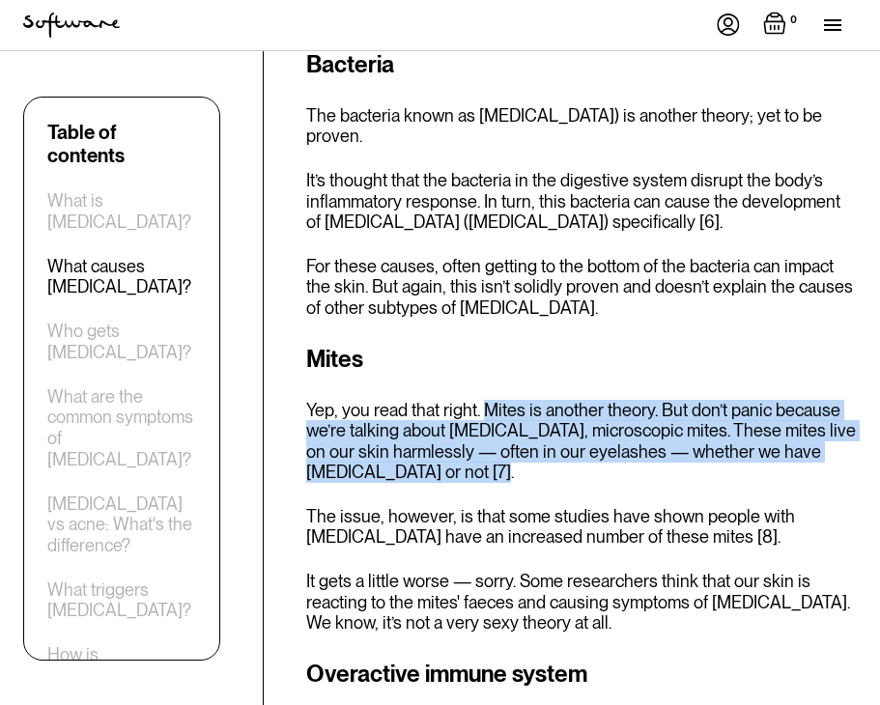
drag, startPoint x: 487, startPoint y: 285, endPoint x: 630, endPoint y: 347, distance: 155.7
click at [630, 400] on p "Yep, you read that right. Mites is another theory. But don’t panic because we’r…" at bounding box center [581, 441] width 551 height 83
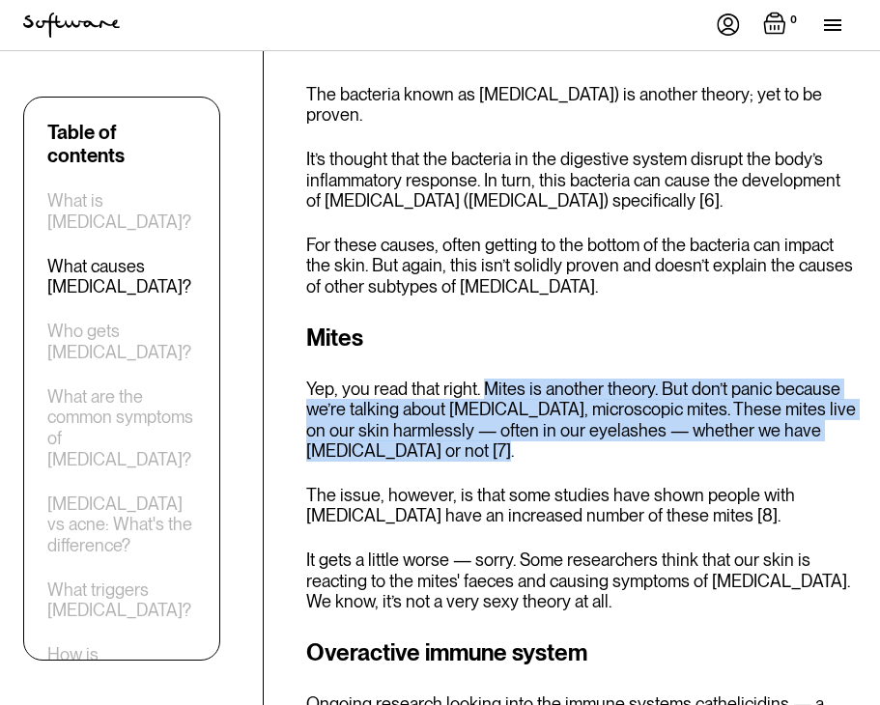
scroll to position [2432, 0]
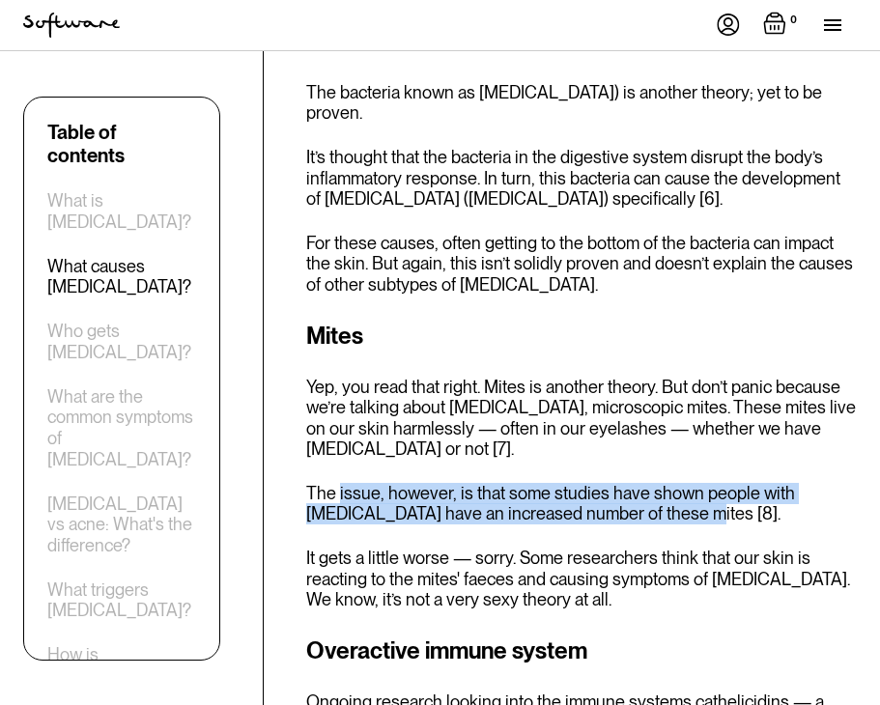
drag, startPoint x: 337, startPoint y: 367, endPoint x: 623, endPoint y: 380, distance: 286.2
click at [623, 483] on p "The issue, however, is that some studies have shown people with rosacea have an…" at bounding box center [581, 504] width 551 height 42
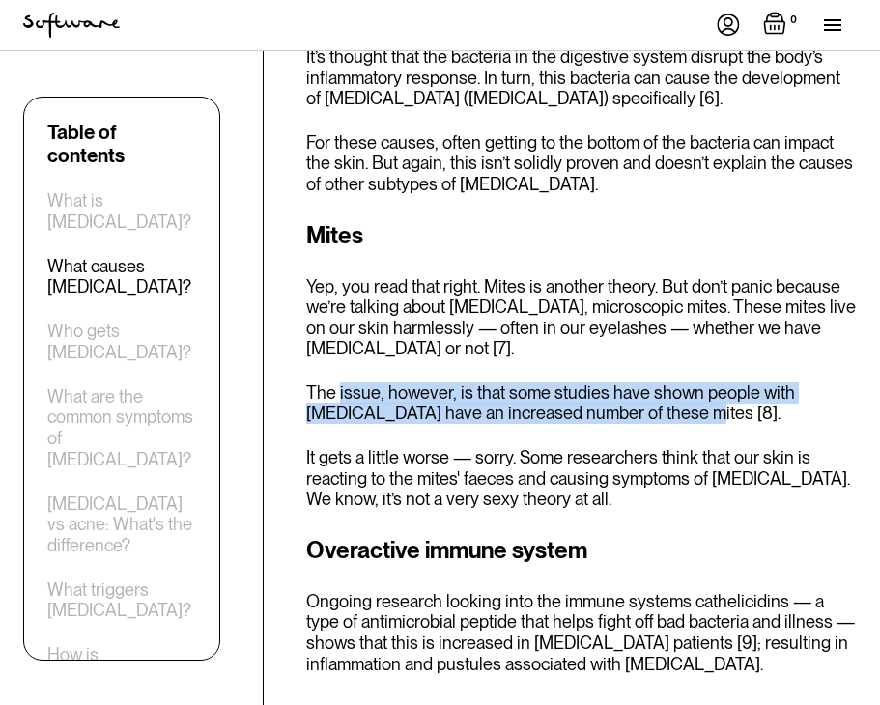
scroll to position [2534, 0]
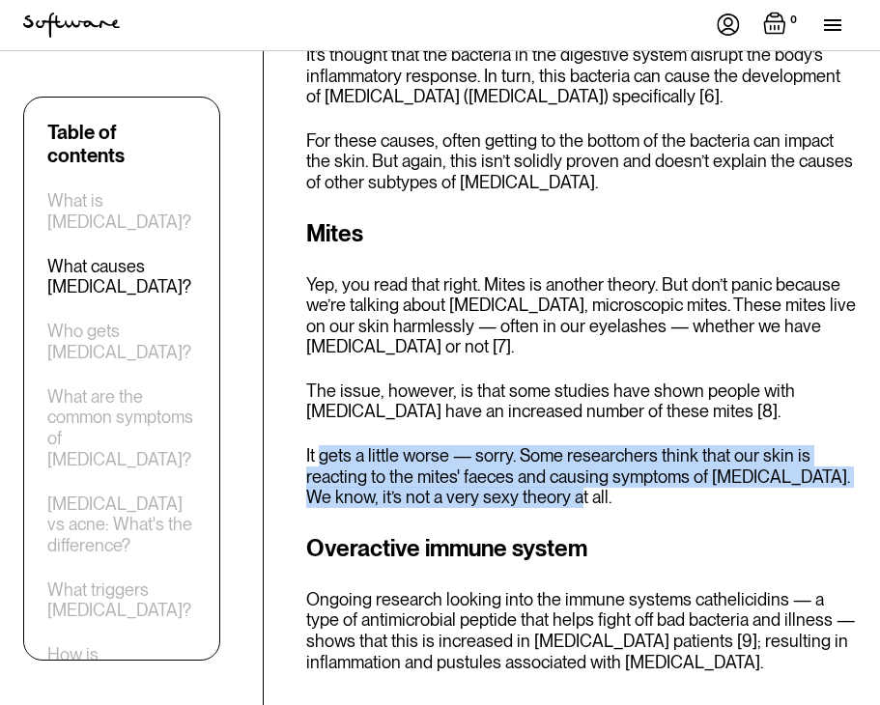
drag, startPoint x: 321, startPoint y: 330, endPoint x: 684, endPoint y: 373, distance: 365.6
click at [684, 445] on p "It gets a little worse — sorry. Some researchers think that our skin is reactin…" at bounding box center [581, 476] width 551 height 63
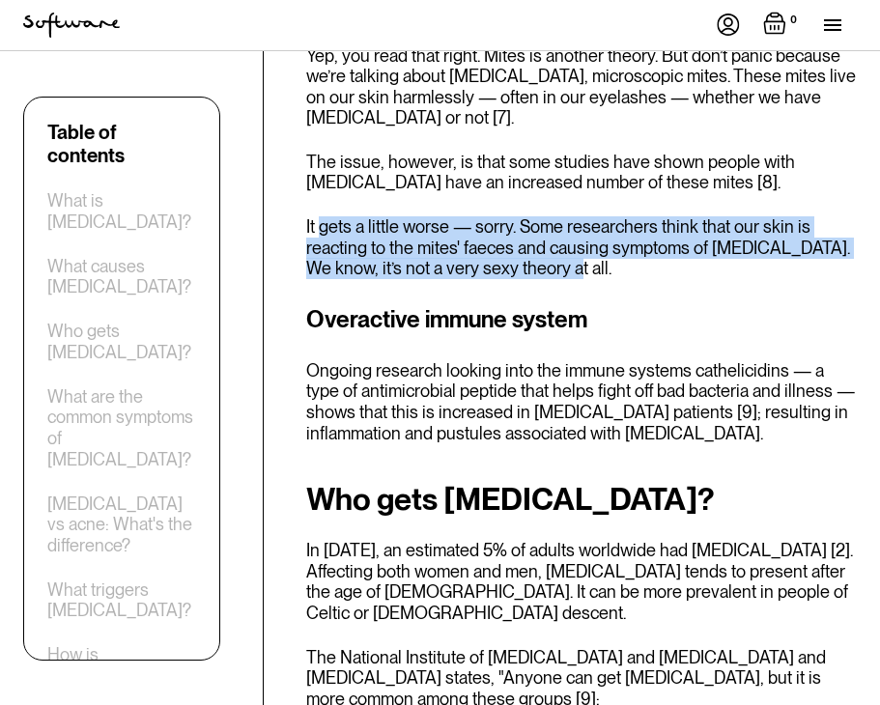
scroll to position [2762, 0]
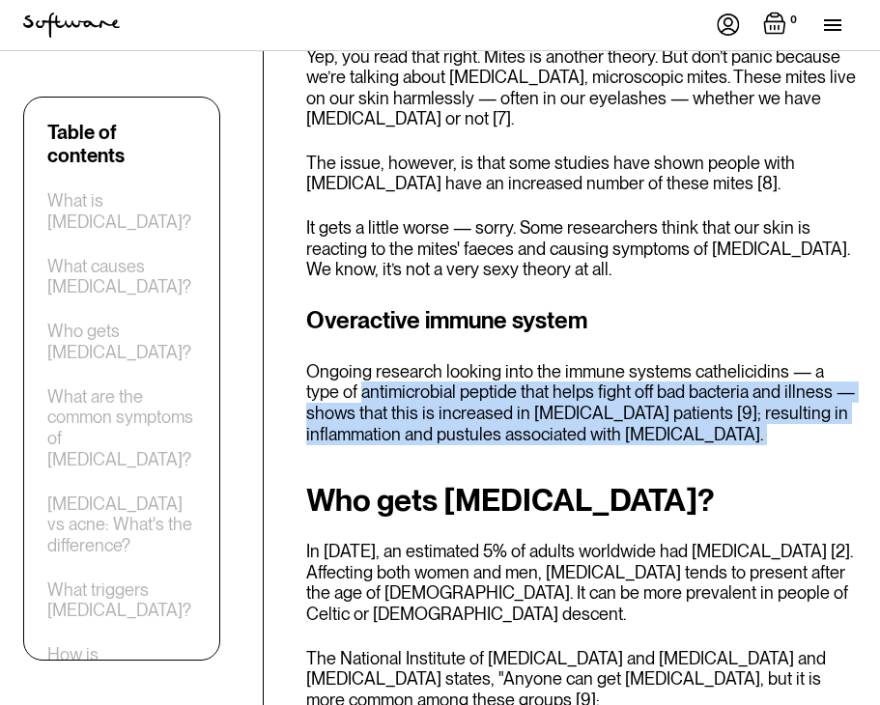
drag, startPoint x: 322, startPoint y: 264, endPoint x: 581, endPoint y: 325, distance: 266.8
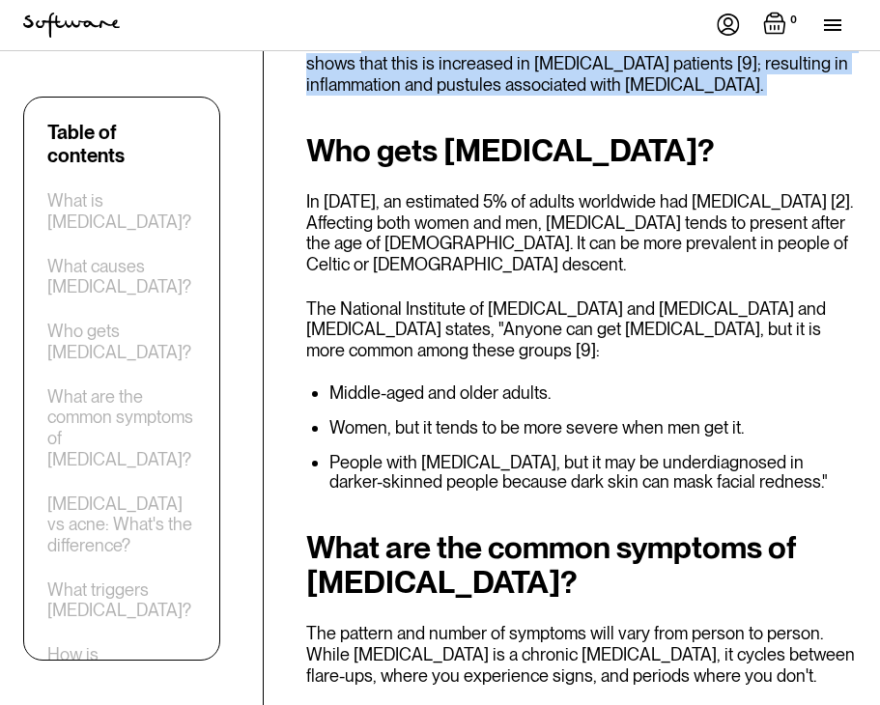
scroll to position [3113, 0]
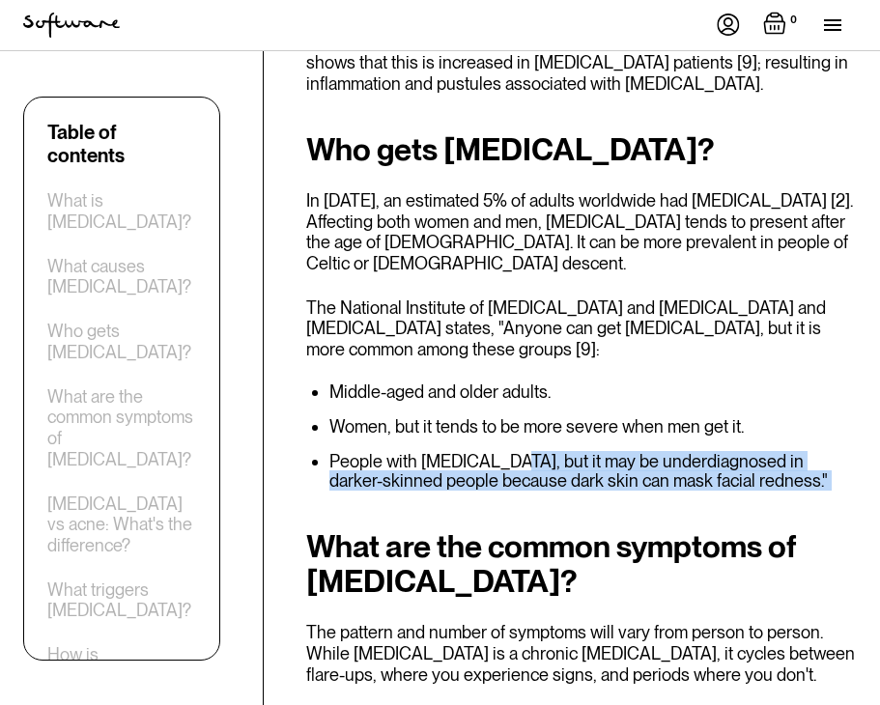
drag, startPoint x: 484, startPoint y: 320, endPoint x: 635, endPoint y: 351, distance: 154.7
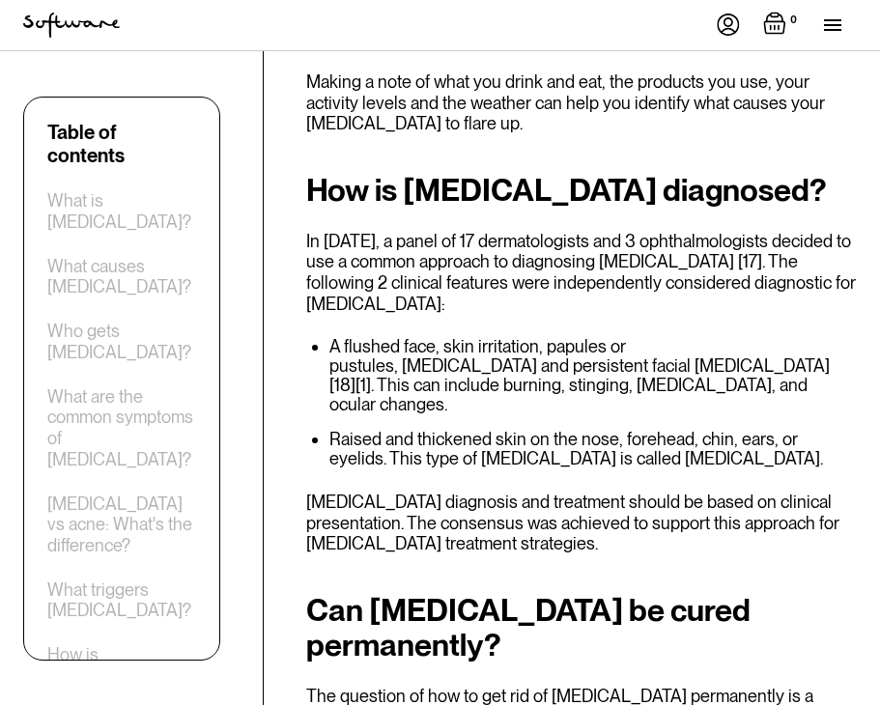
scroll to position [6509, 0]
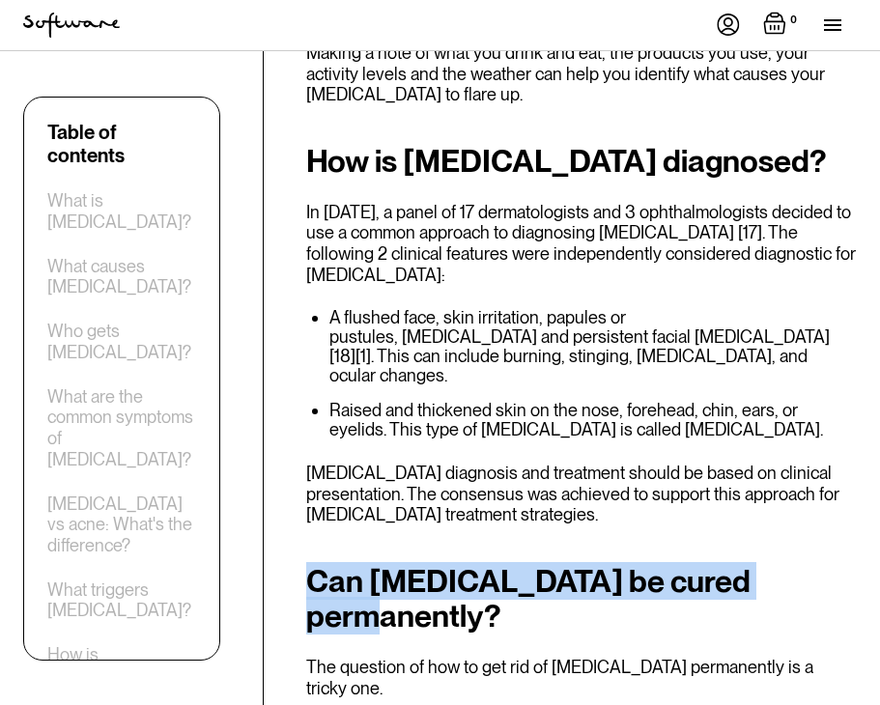
drag, startPoint x: 306, startPoint y: 250, endPoint x: 786, endPoint y: 245, distance: 480.0
click at [786, 564] on h2 "Can rosacea be cured permanently?" at bounding box center [581, 599] width 551 height 70
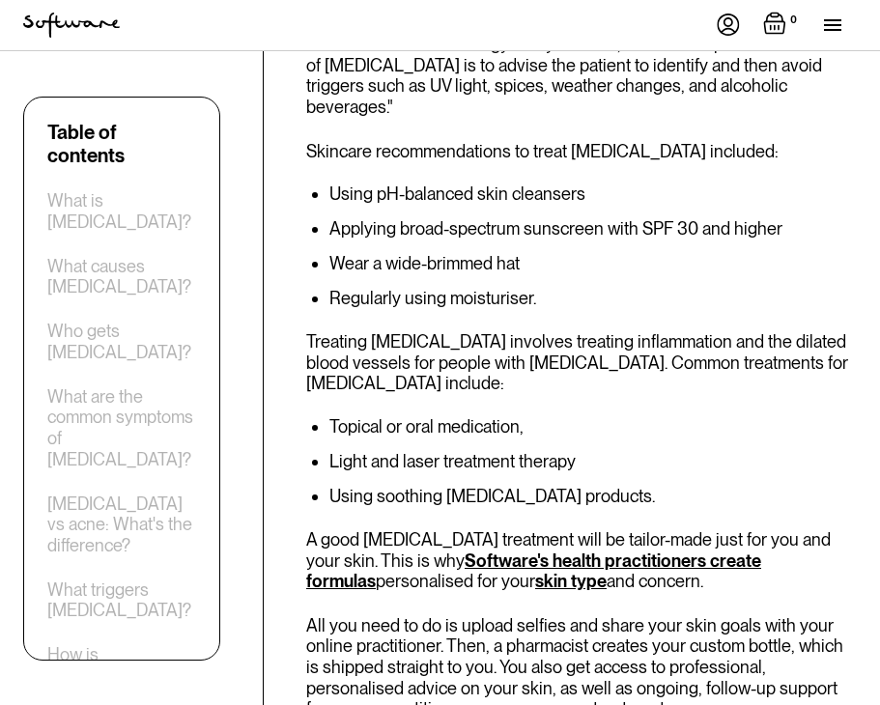
scroll to position [7614, 0]
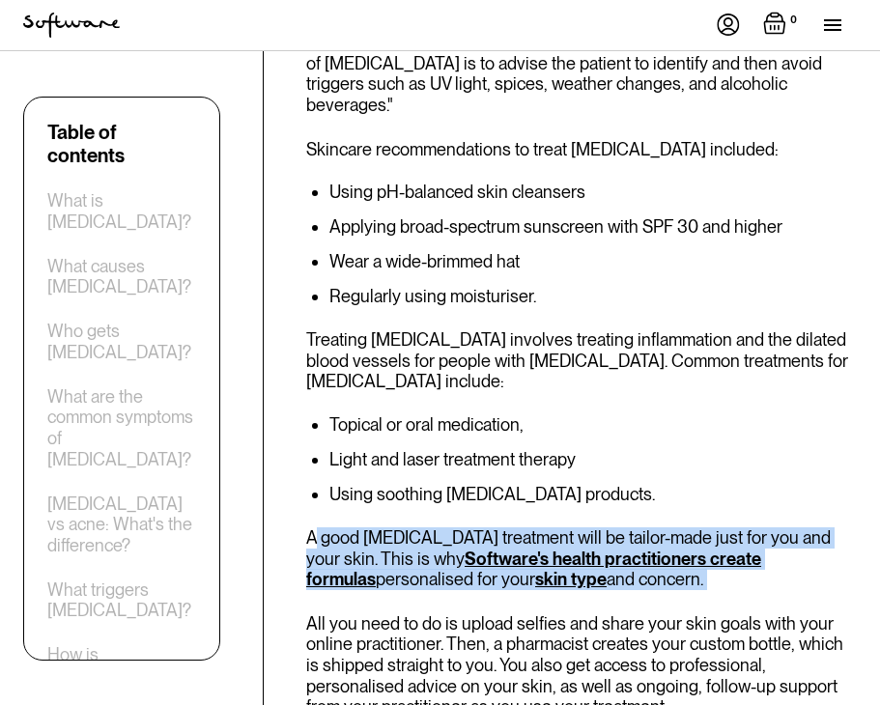
drag, startPoint x: 314, startPoint y: 117, endPoint x: 353, endPoint y: 173, distance: 68.6
click at [353, 173] on div "How is rosacea treated? A 2021 clinical dermatology study advised, "the first s…" at bounding box center [581, 605] width 551 height 1262
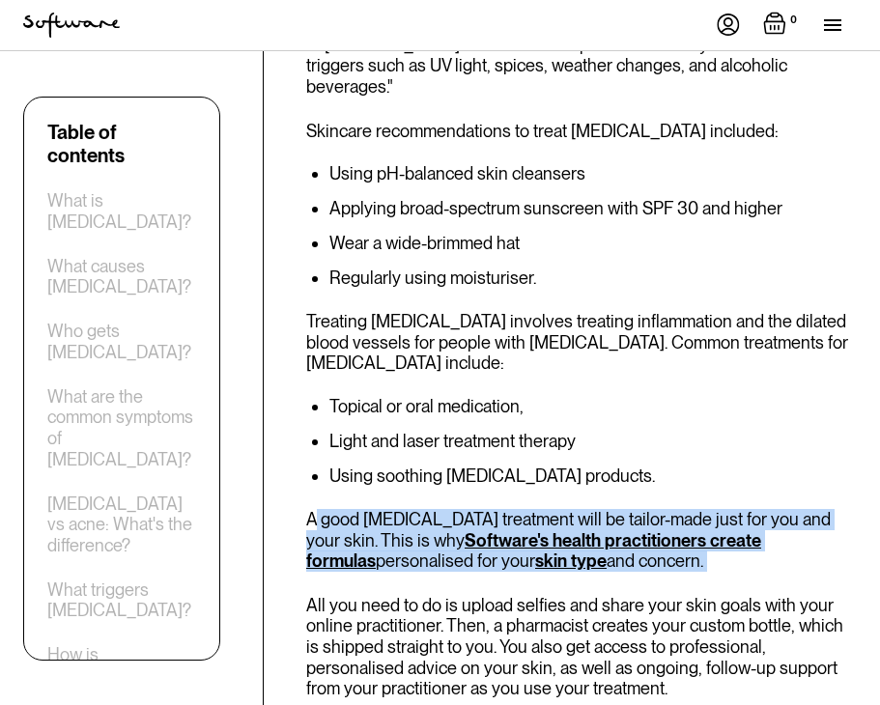
scroll to position [7641, 0]
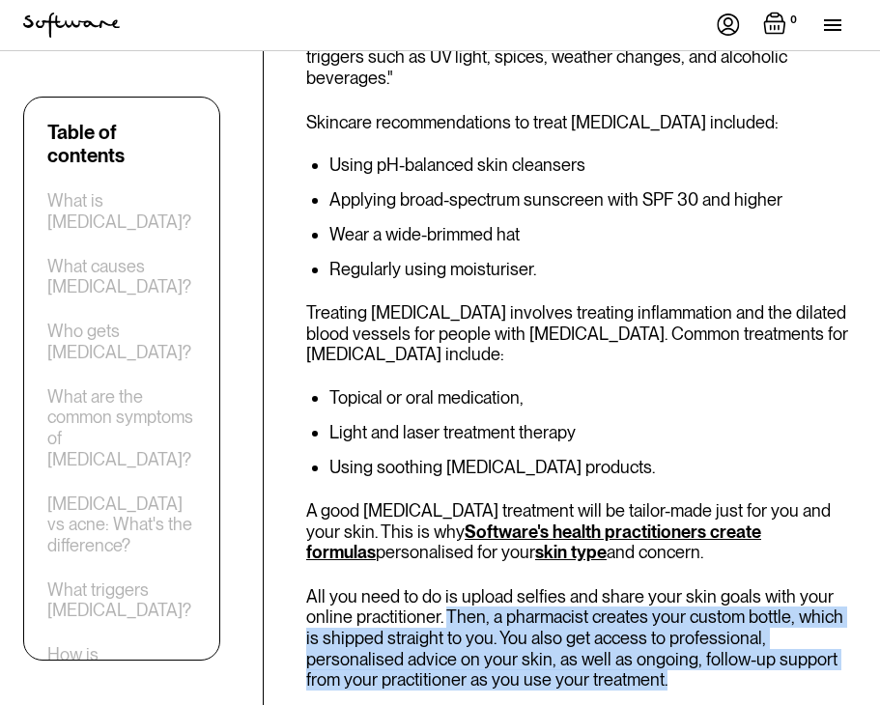
drag, startPoint x: 442, startPoint y: 192, endPoint x: 600, endPoint y: 256, distance: 169.8
click at [600, 586] on p "All you need to do is upload selfies and share your skin goals with your online…" at bounding box center [581, 638] width 551 height 104
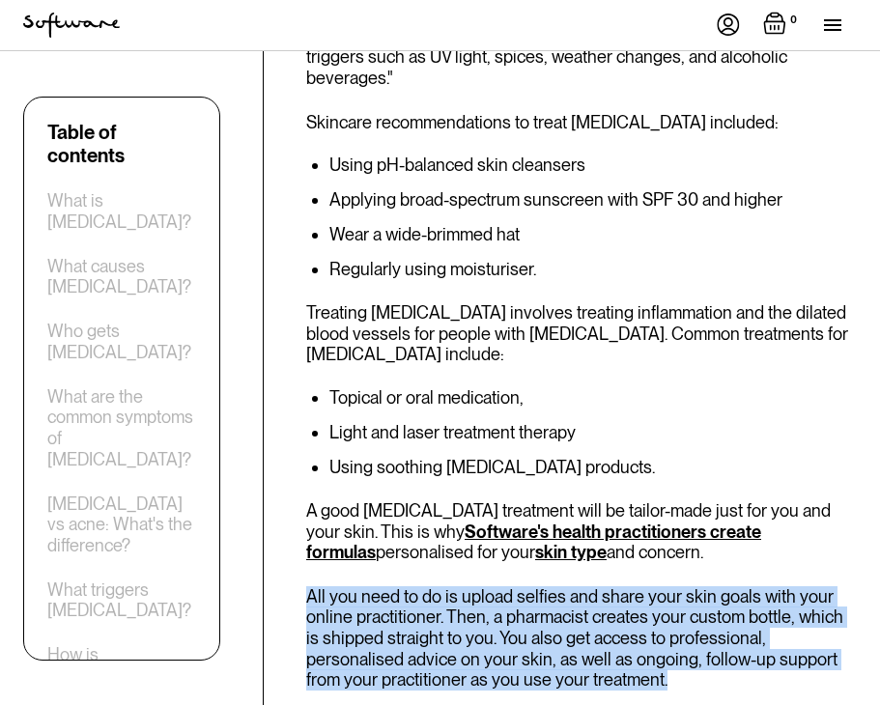
drag, startPoint x: 600, startPoint y: 255, endPoint x: 300, endPoint y: 177, distance: 309.4
copy p "All you need to do is upload selfies and share your skin goals with your online…"
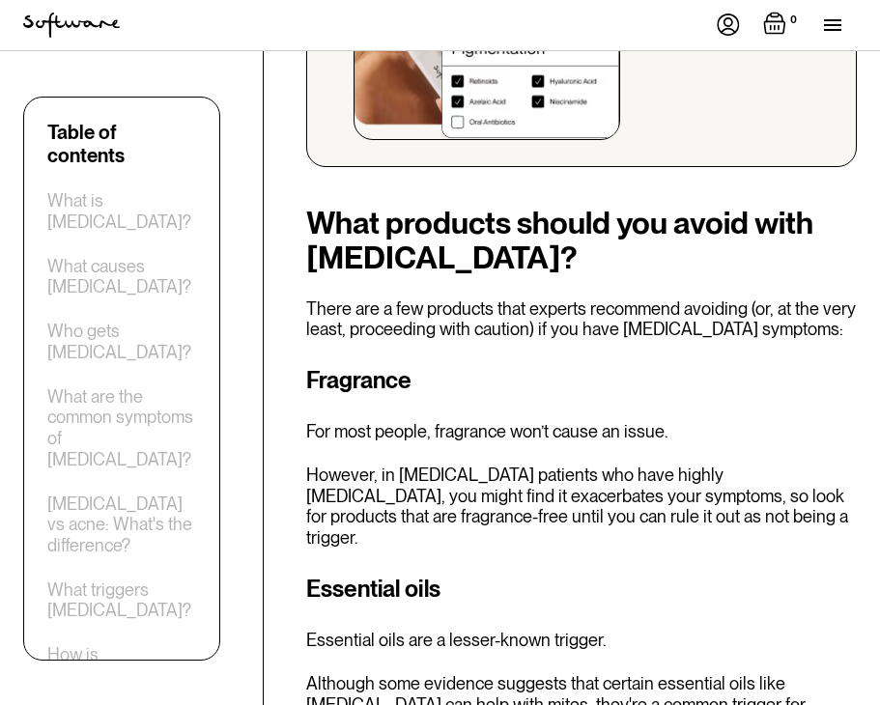
scroll to position [8784, 0]
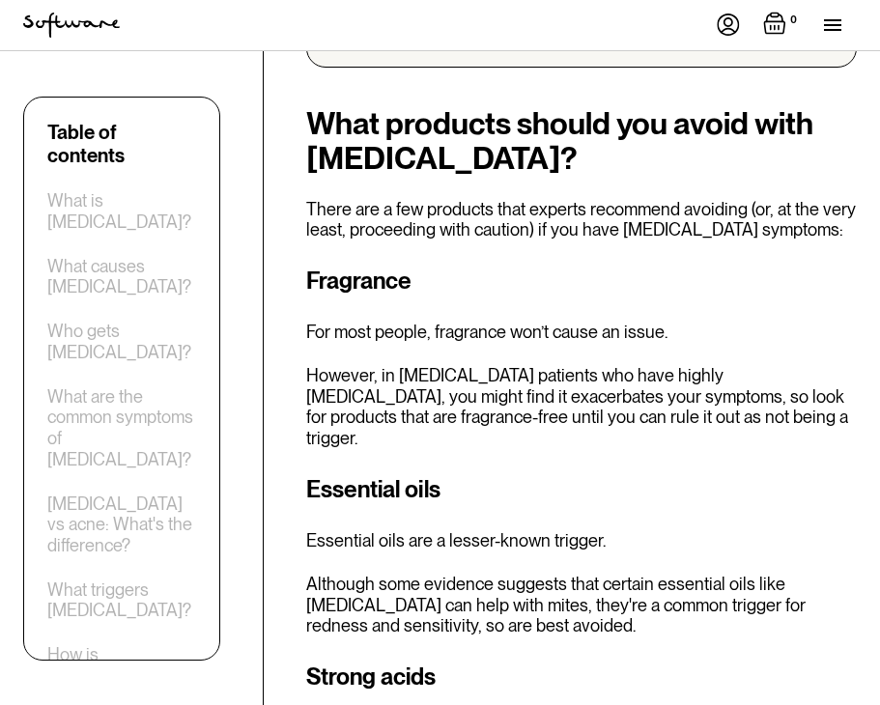
drag, startPoint x: 436, startPoint y: 345, endPoint x: 717, endPoint y: 382, distance: 283.6
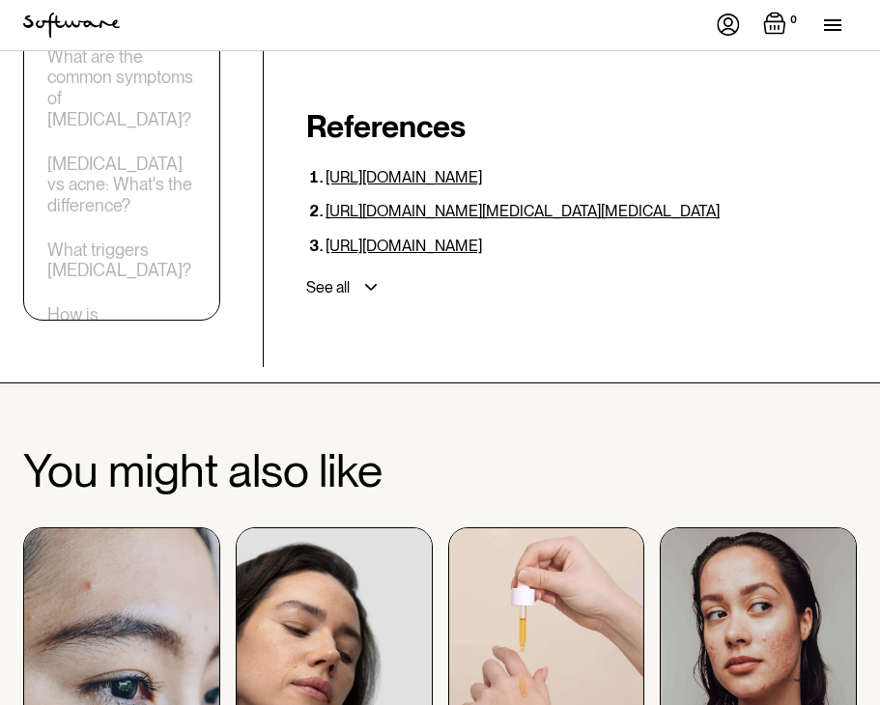
scroll to position [10459, 0]
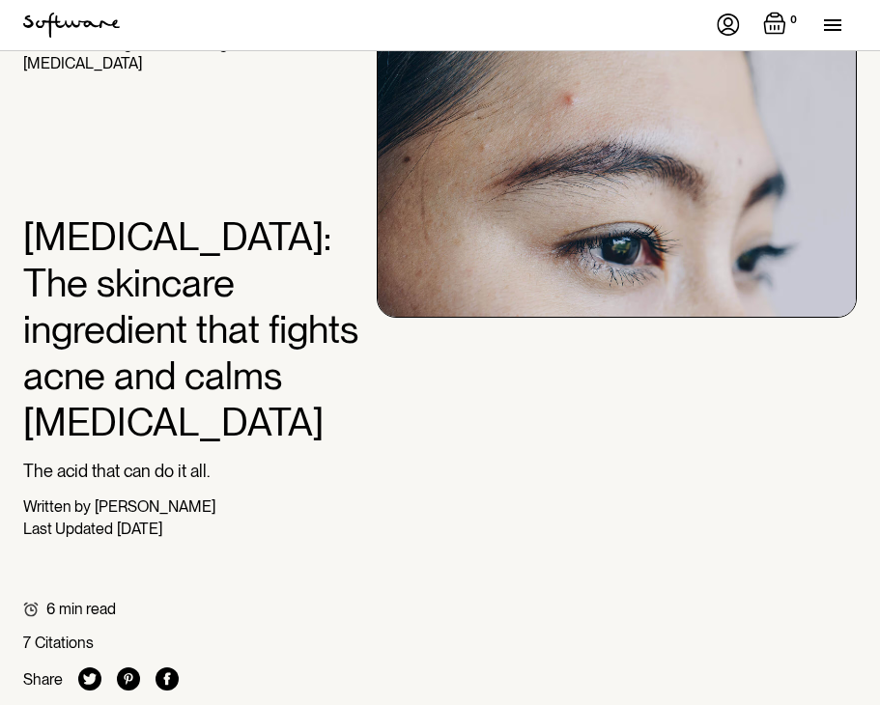
scroll to position [73, 0]
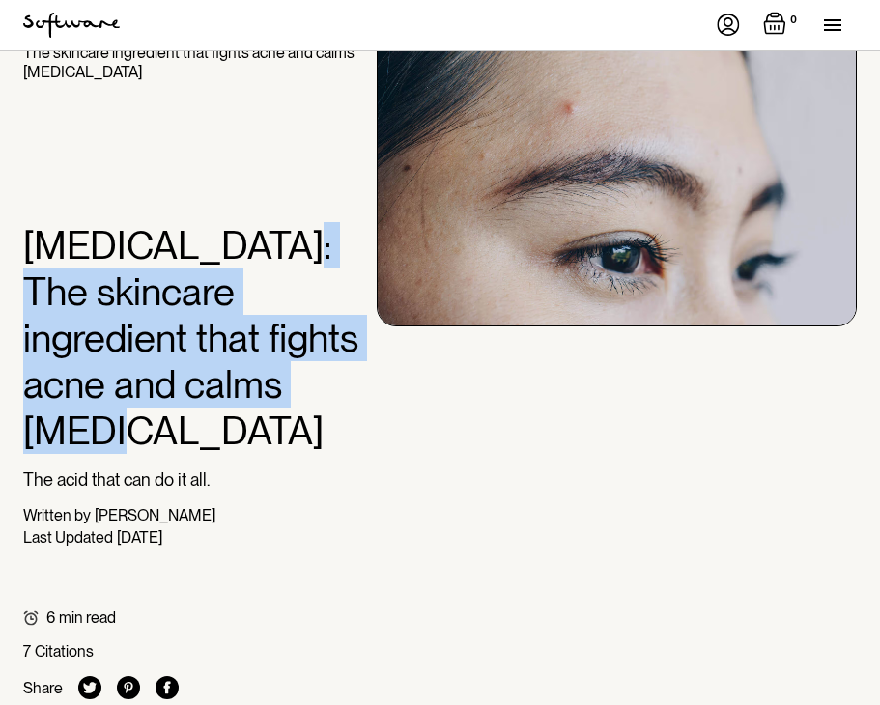
drag, startPoint x: 241, startPoint y: 243, endPoint x: 279, endPoint y: 385, distance: 146.9
click at [279, 385] on h1 "[MEDICAL_DATA]: The skincare ingredient that fights acne and calms [MEDICAL_DAT…" at bounding box center [192, 338] width 338 height 232
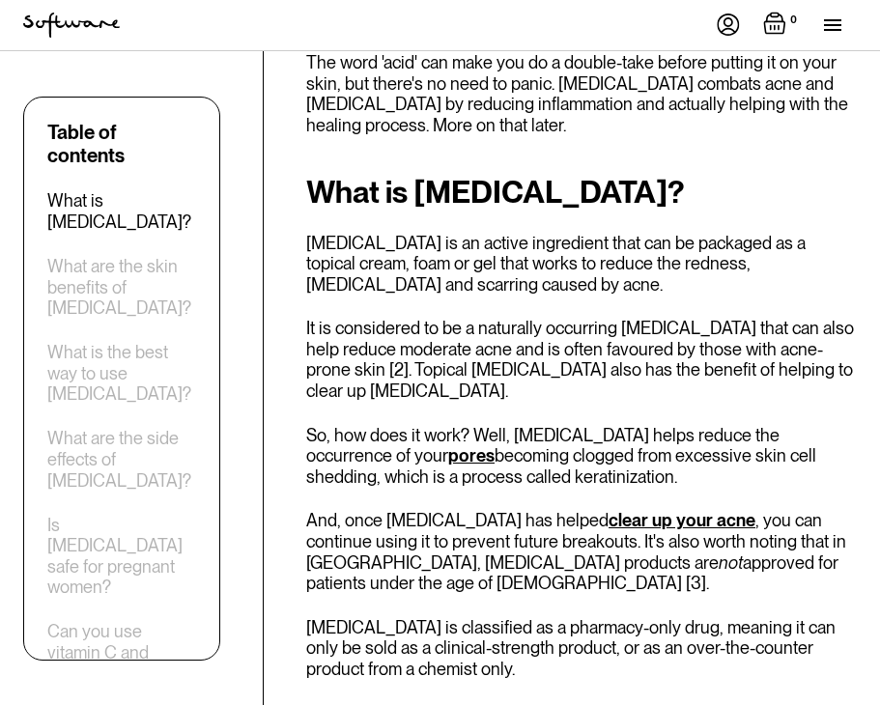
scroll to position [1231, 0]
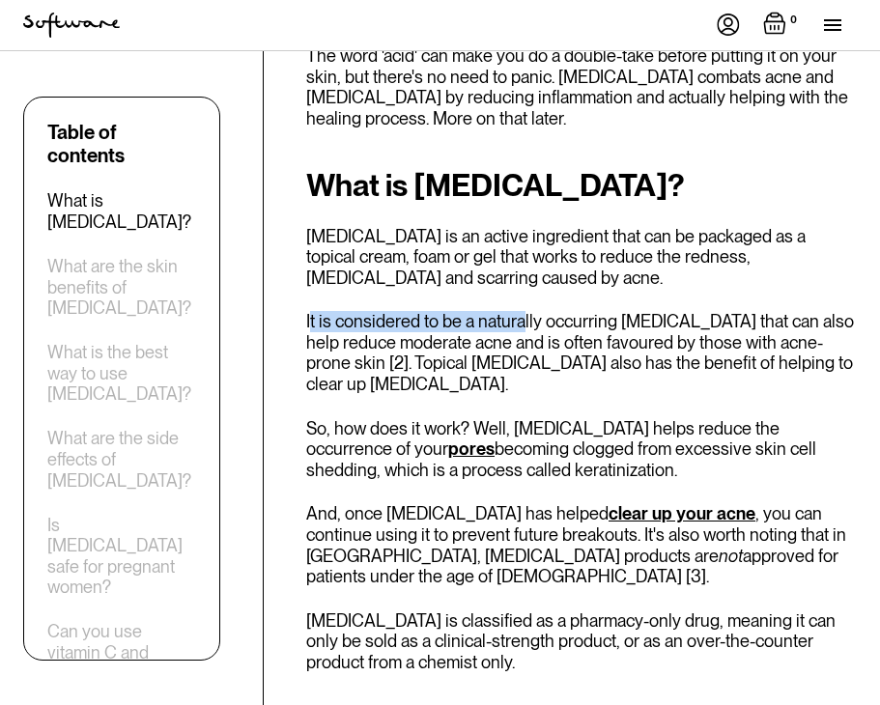
drag, startPoint x: 309, startPoint y: 228, endPoint x: 521, endPoint y: 231, distance: 211.5
click at [521, 311] on p "It is considered to be a naturally occurring [MEDICAL_DATA] that can also help …" at bounding box center [581, 352] width 551 height 83
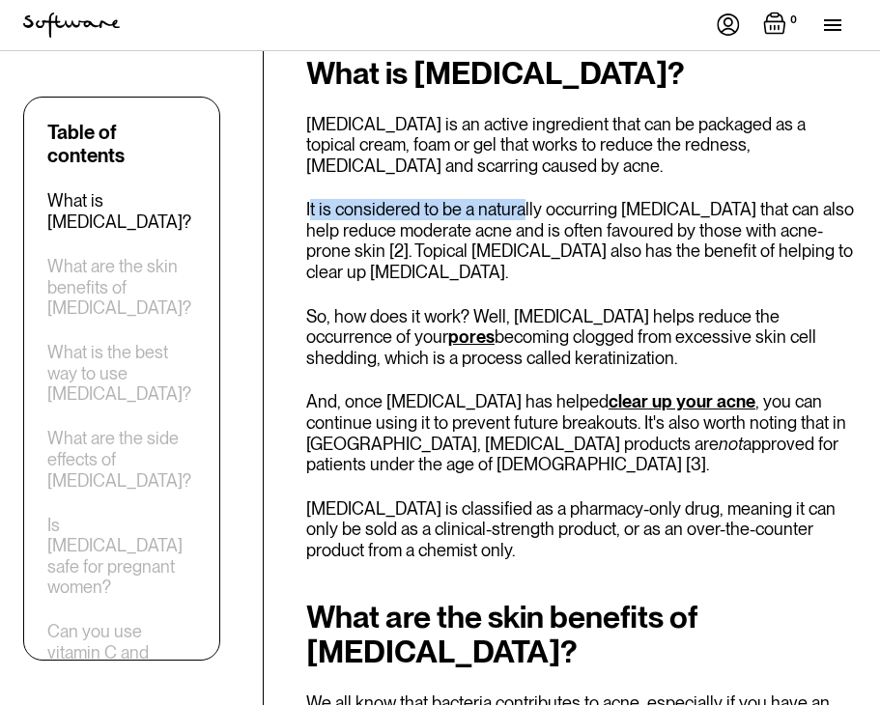
scroll to position [1348, 0]
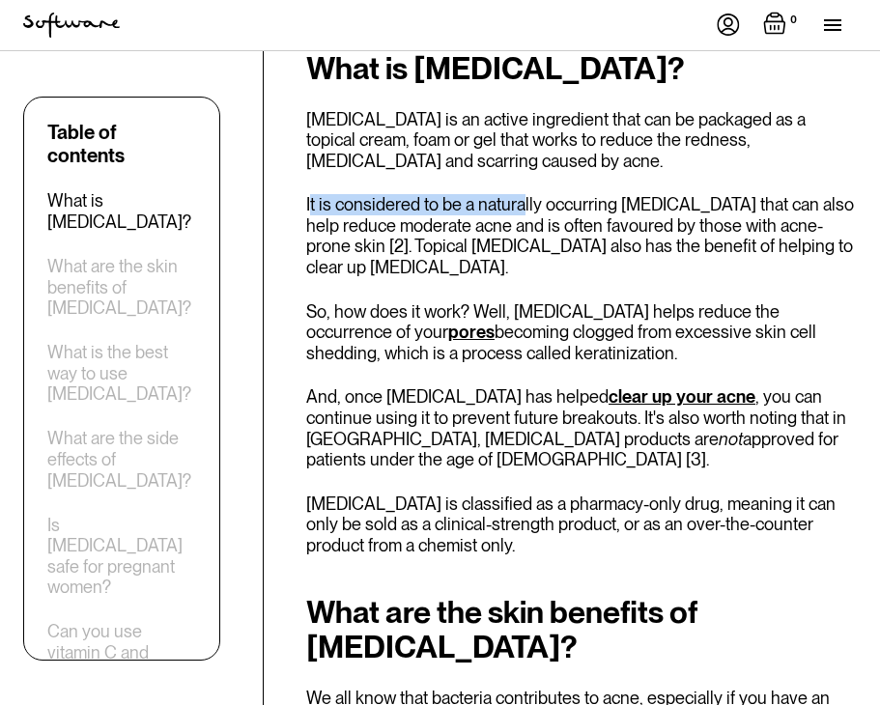
drag, startPoint x: 334, startPoint y: 226, endPoint x: 582, endPoint y: 257, distance: 250.1
click at [582, 301] on p "So, how does it work? Well, [MEDICAL_DATA] helps reduce the occurrence of your …" at bounding box center [581, 332] width 551 height 63
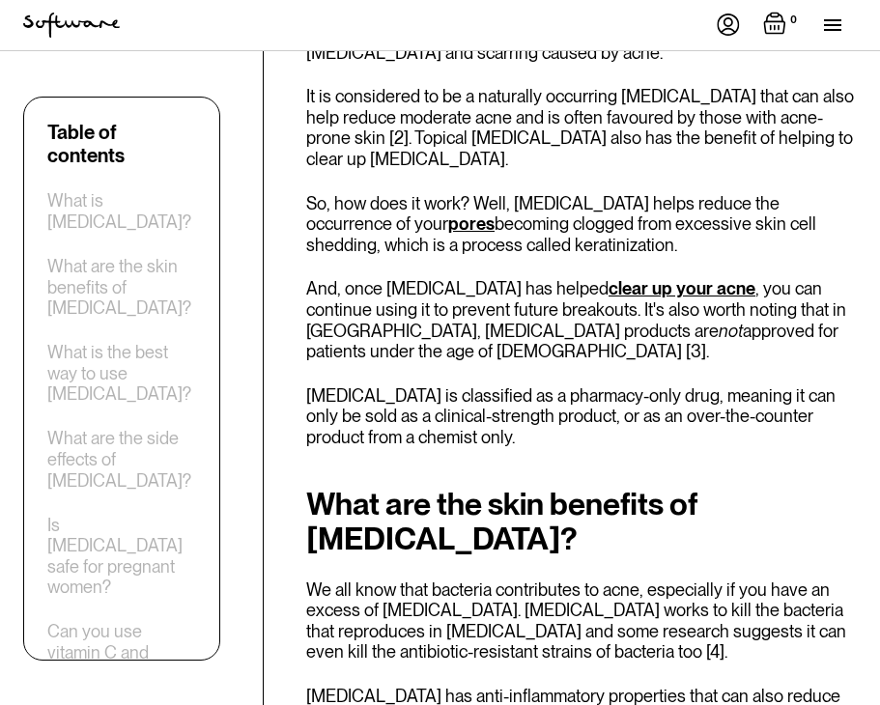
scroll to position [1454, 0]
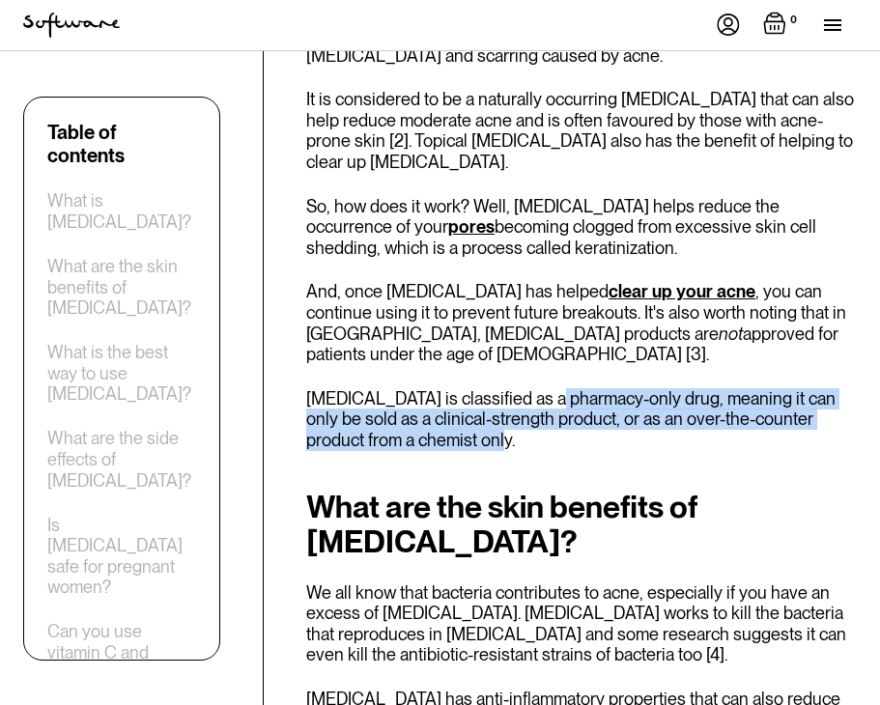
drag, startPoint x: 525, startPoint y: 289, endPoint x: 672, endPoint y: 329, distance: 152.3
click at [672, 388] on p "[MEDICAL_DATA] is classified as a pharmacy-only drug, meaning it can only be so…" at bounding box center [581, 419] width 551 height 63
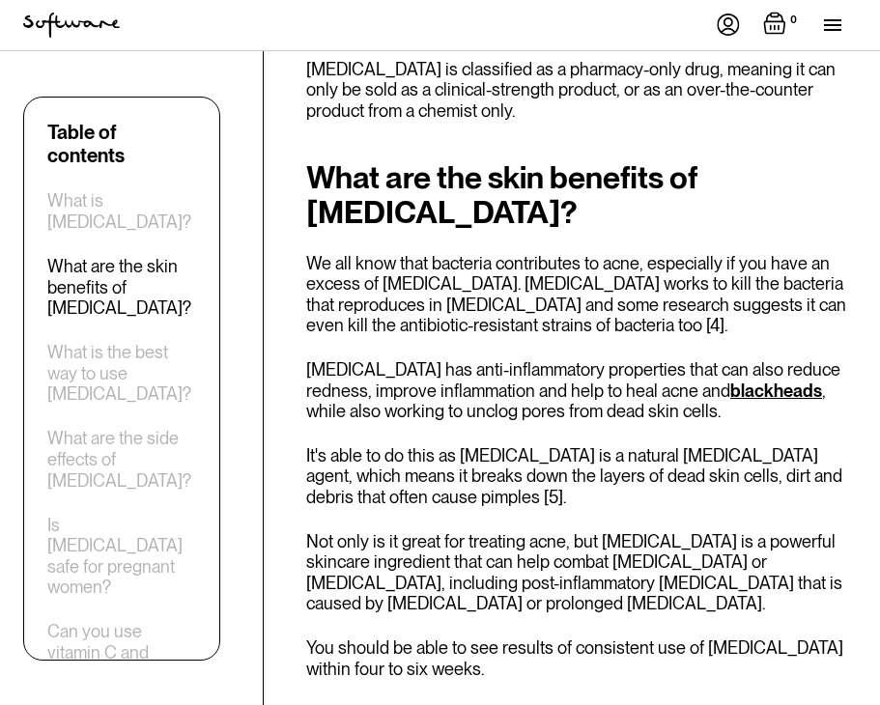
scroll to position [1784, 0]
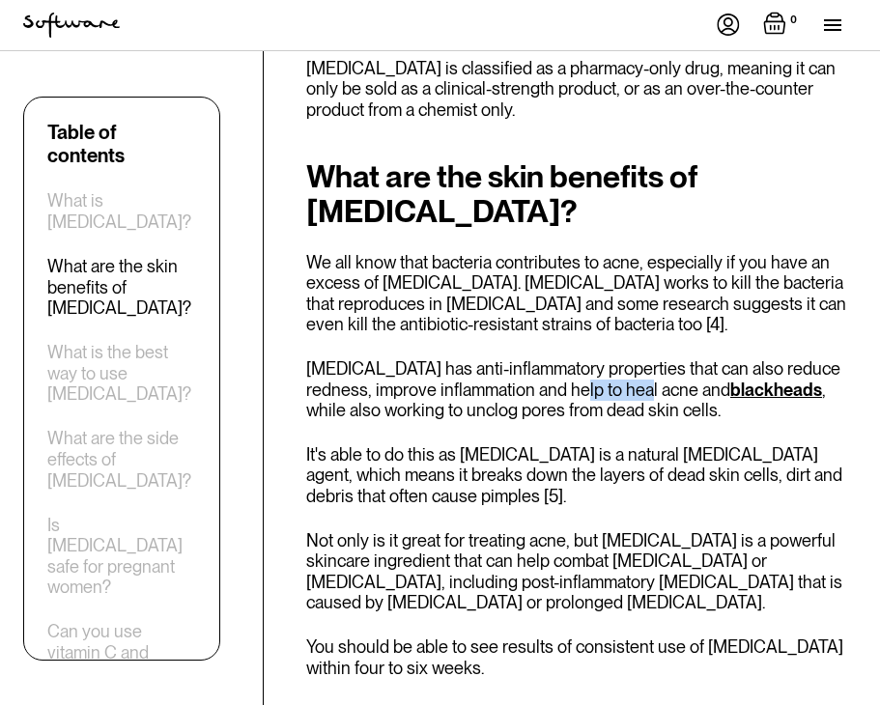
drag, startPoint x: 593, startPoint y: 275, endPoint x: 660, endPoint y: 287, distance: 67.6
click at [660, 358] on p "[MEDICAL_DATA] has anti-inflammatory properties that can also reduce redness, i…" at bounding box center [581, 389] width 551 height 63
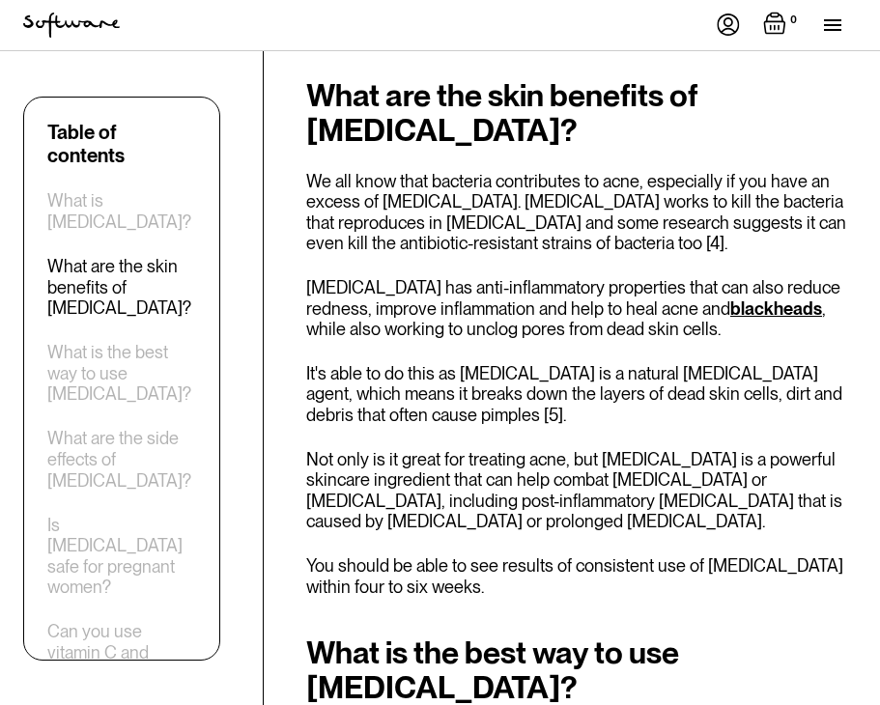
scroll to position [1868, 0]
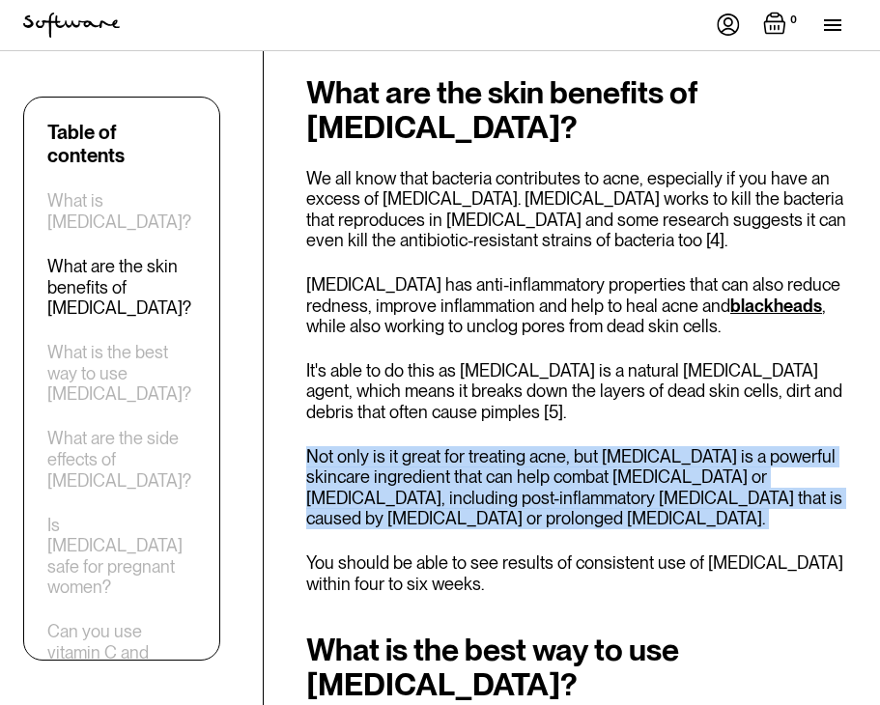
drag, startPoint x: 302, startPoint y: 350, endPoint x: 498, endPoint y: 430, distance: 211.8
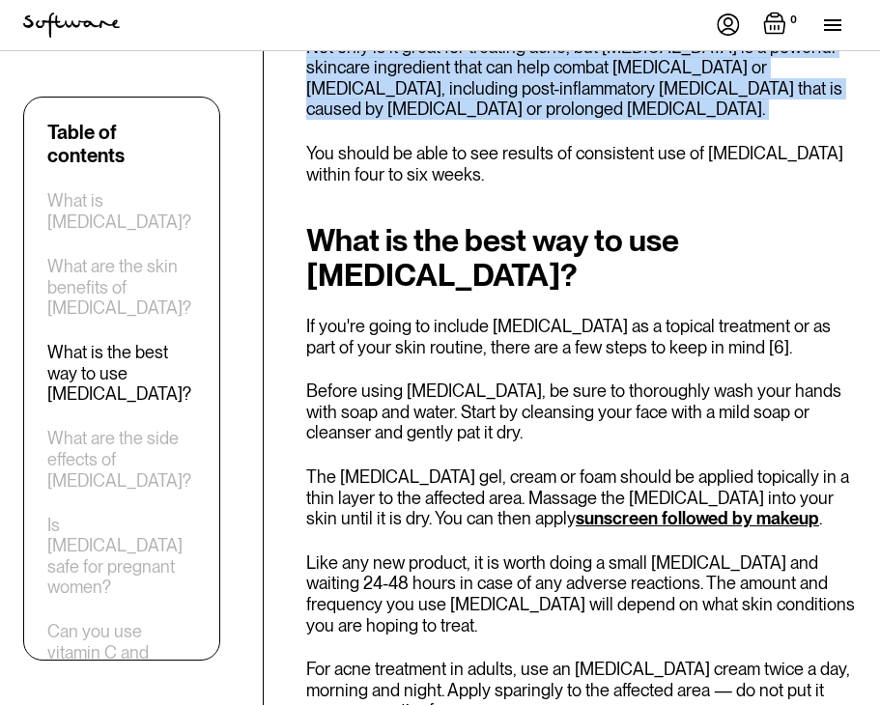
scroll to position [2283, 0]
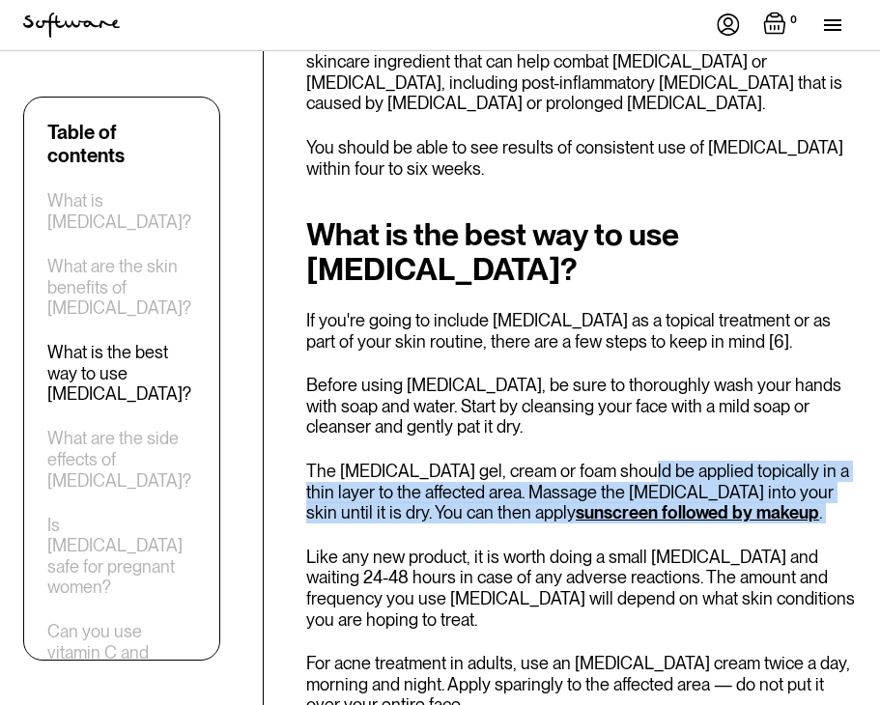
drag, startPoint x: 614, startPoint y: 361, endPoint x: 852, endPoint y: 417, distance: 244.1
click at [852, 417] on div "What is the best way to use [MEDICAL_DATA]? If you're going to include [MEDICAL…" at bounding box center [581, 498] width 551 height 563
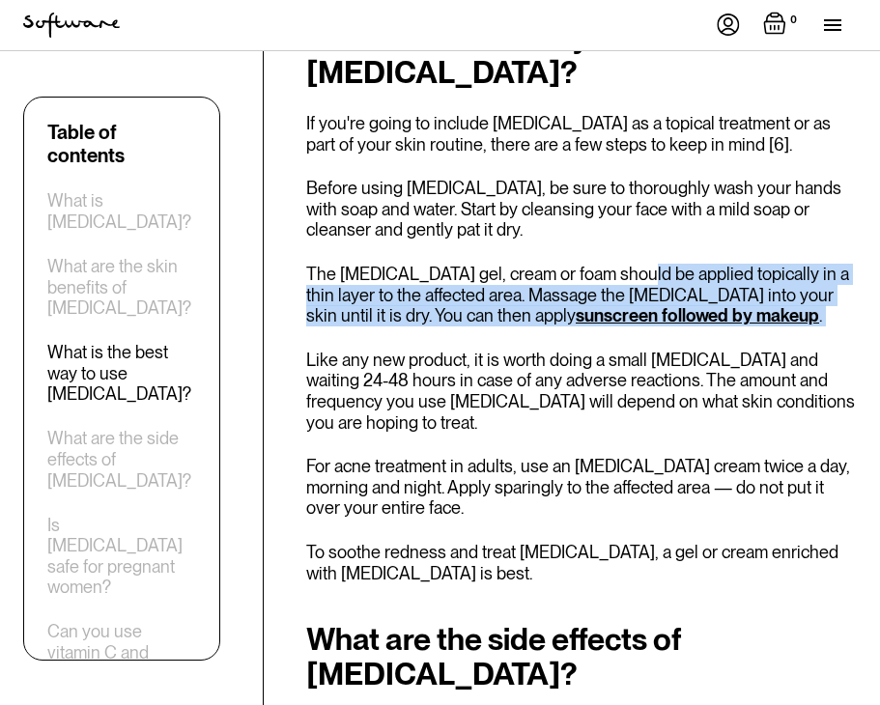
scroll to position [2536, 0]
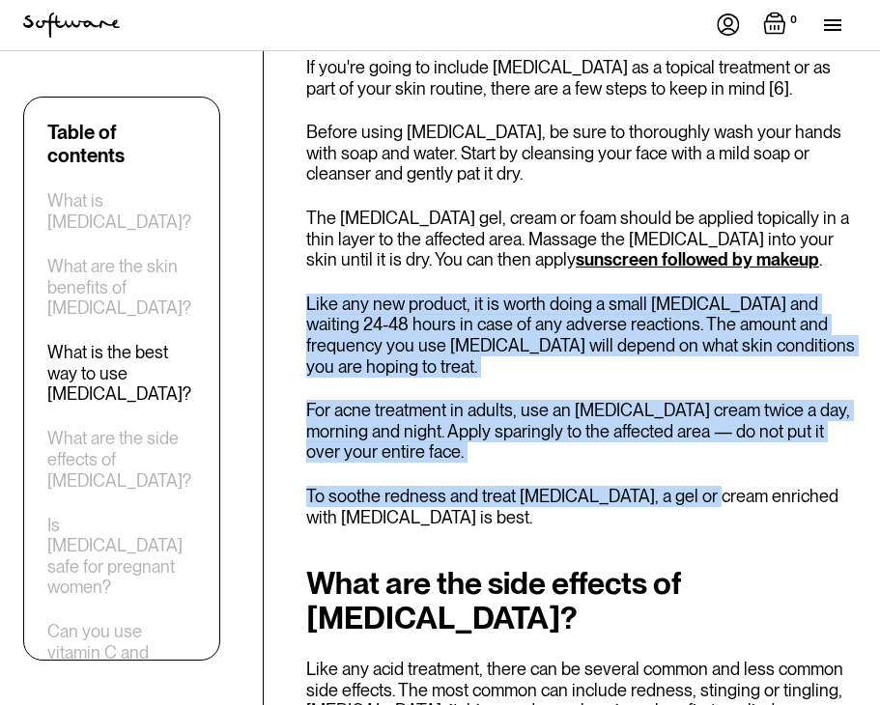
drag, startPoint x: 309, startPoint y: 198, endPoint x: 671, endPoint y: 364, distance: 398.5
click at [700, 363] on div "What is the best way to use [MEDICAL_DATA]? If you're going to include [MEDICAL…" at bounding box center [581, 245] width 551 height 563
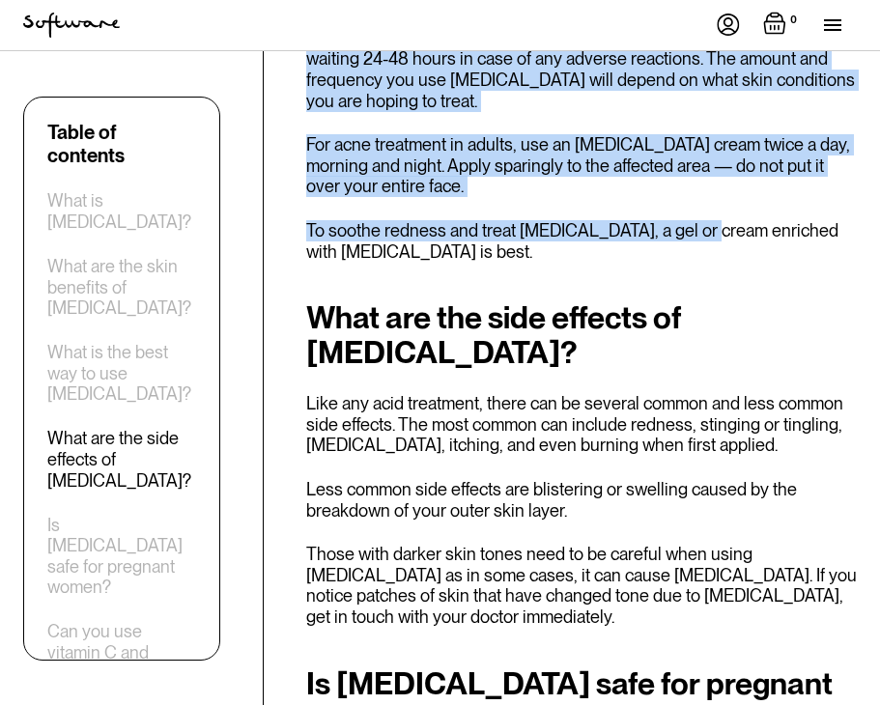
scroll to position [2819, 0]
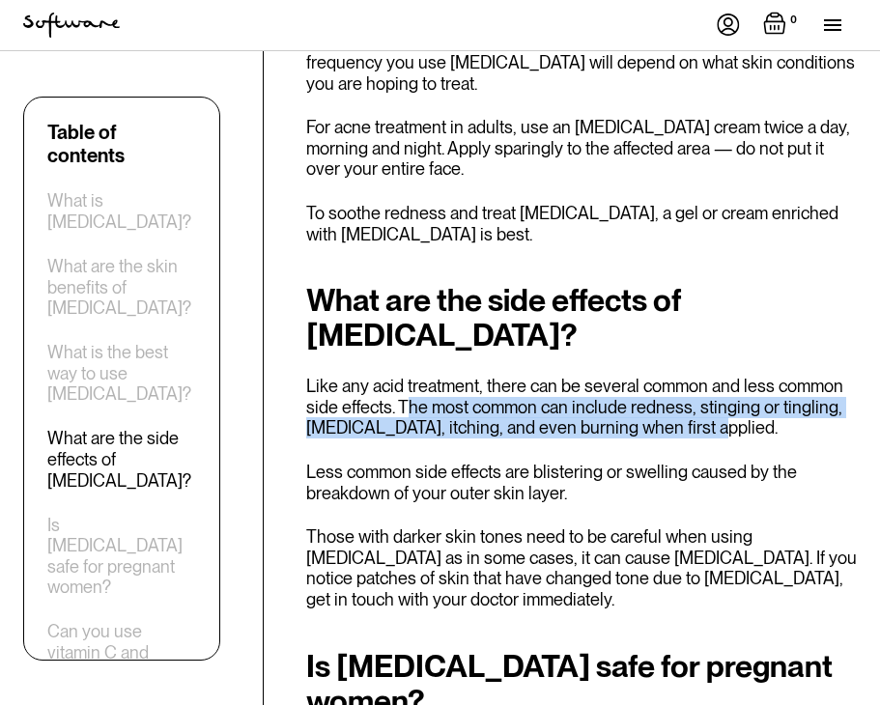
drag, startPoint x: 406, startPoint y: 284, endPoint x: 792, endPoint y: 293, distance: 386.4
click at [792, 376] on p "Like any acid treatment, there can be several common and less common side effec…" at bounding box center [581, 407] width 551 height 63
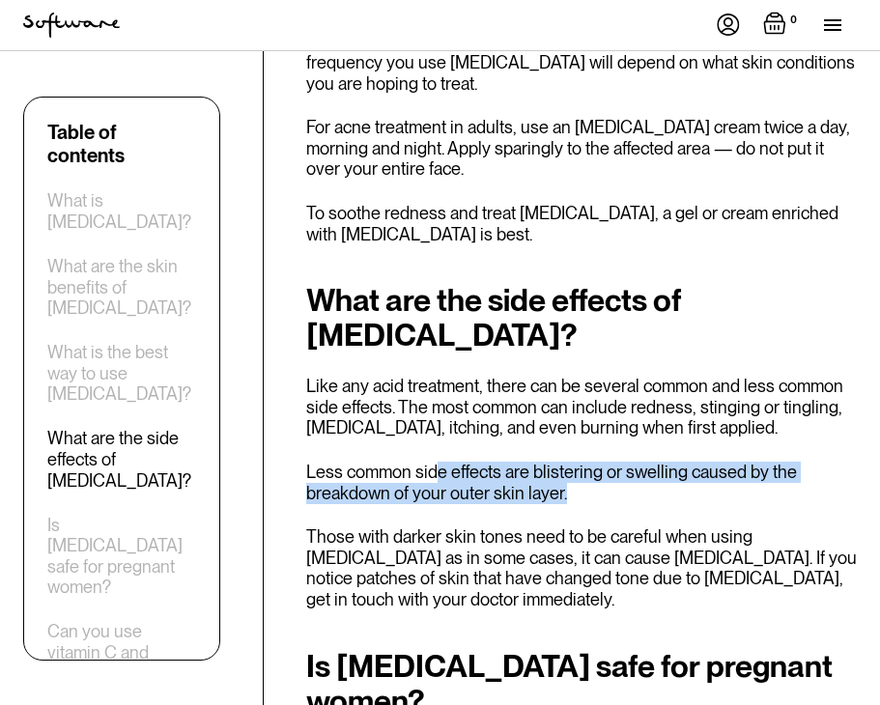
drag, startPoint x: 433, startPoint y: 337, endPoint x: 607, endPoint y: 358, distance: 175.1
click at [607, 462] on p "Less common side effects are blistering or swelling caused by the breakdown of …" at bounding box center [581, 483] width 551 height 42
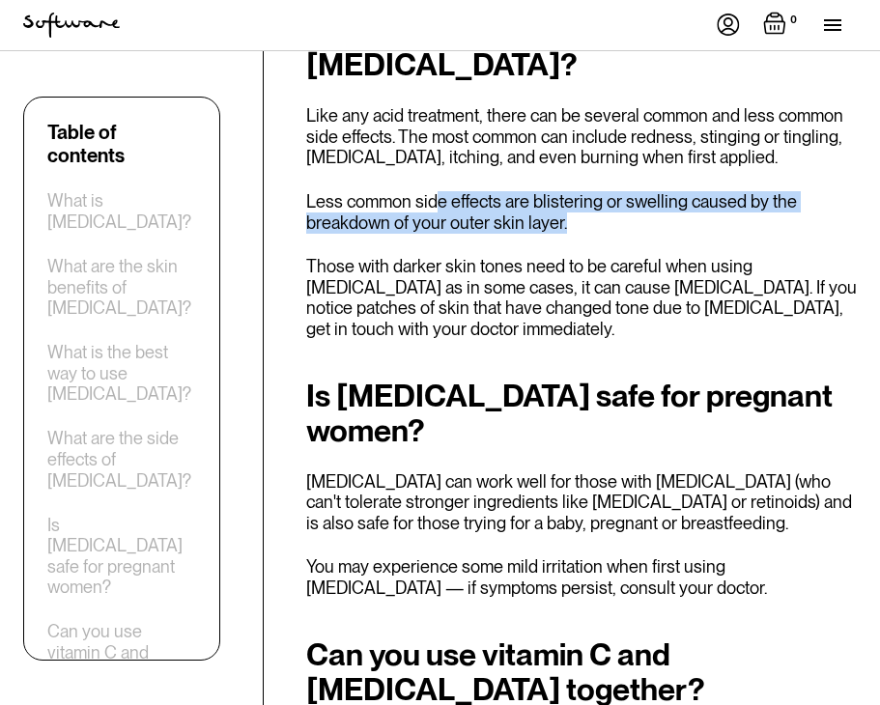
scroll to position [3269, 0]
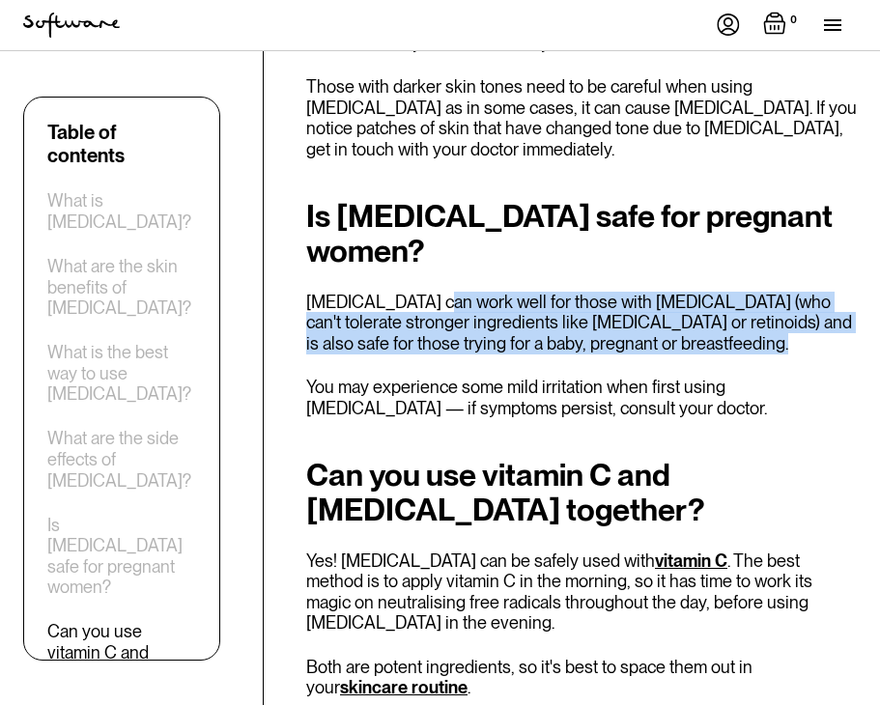
drag, startPoint x: 421, startPoint y: 179, endPoint x: 680, endPoint y: 212, distance: 260.9
click at [680, 292] on p "[MEDICAL_DATA] can work well for those with [MEDICAL_DATA] (who can't tolerate …" at bounding box center [581, 323] width 551 height 63
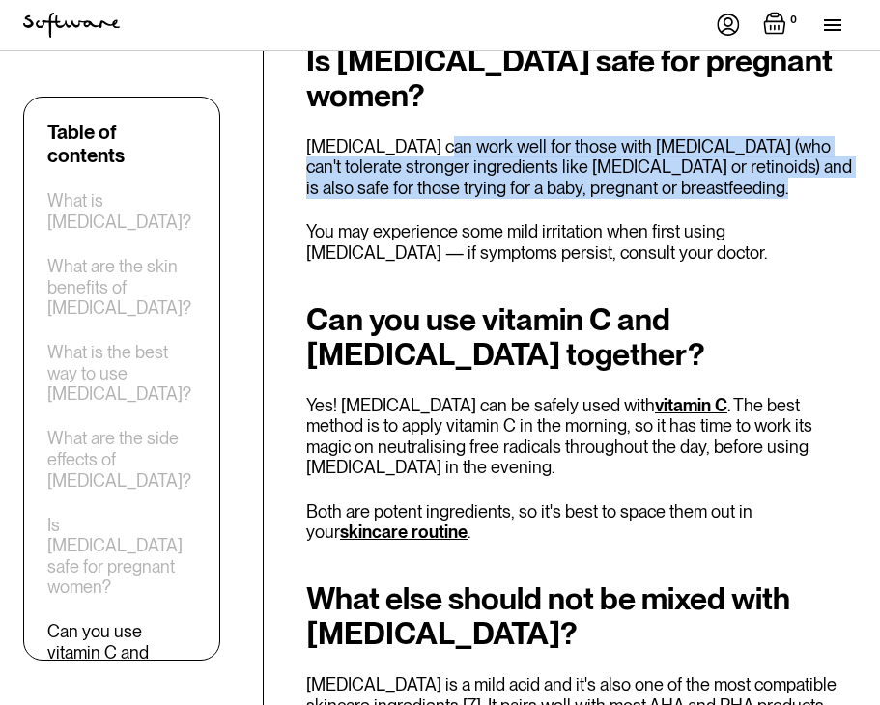
scroll to position [3427, 0]
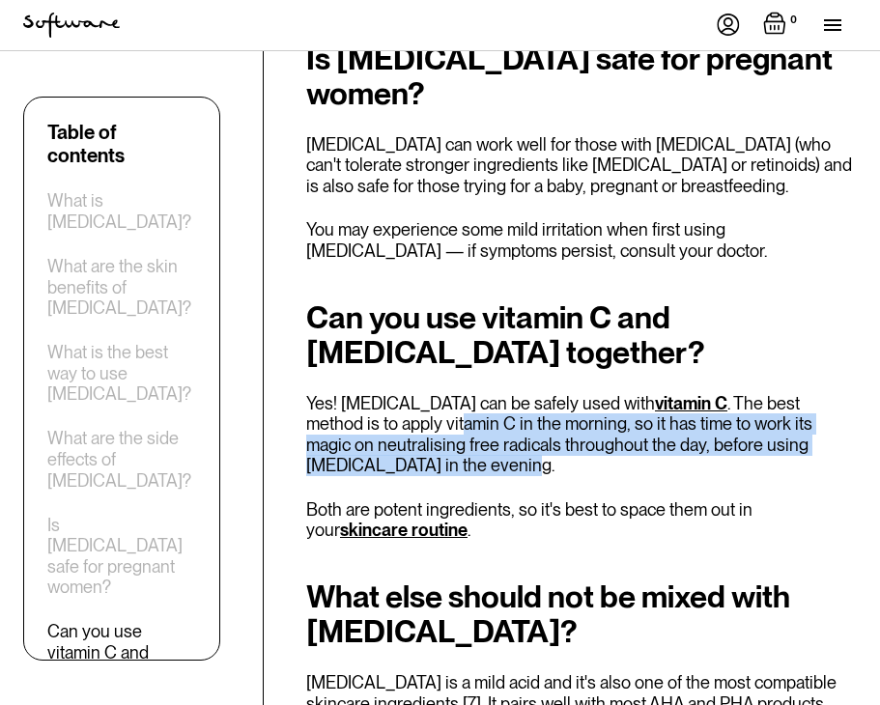
drag, startPoint x: 369, startPoint y: 301, endPoint x: 643, endPoint y: 344, distance: 277.6
click at [643, 393] on p "Yes! [MEDICAL_DATA] can be safely used with vitamin C . The best method is to a…" at bounding box center [581, 434] width 551 height 83
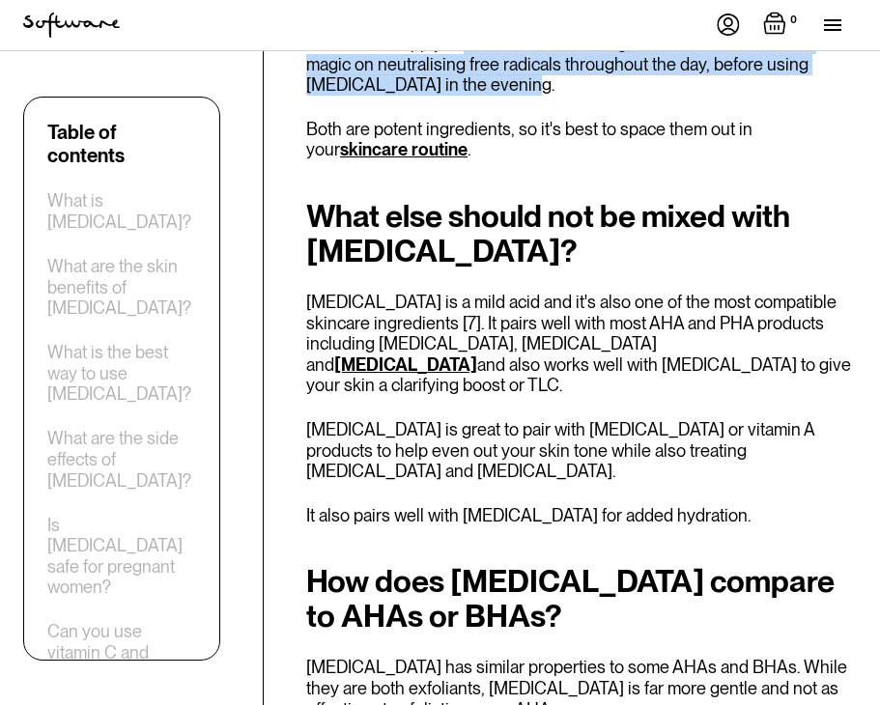
scroll to position [3789, 0]
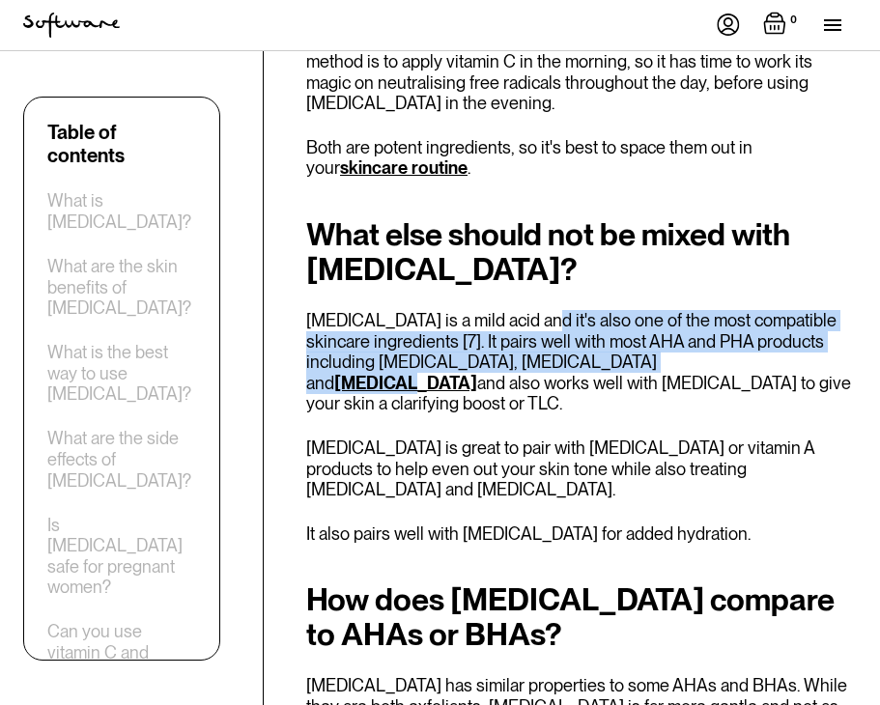
drag, startPoint x: 526, startPoint y: 194, endPoint x: 573, endPoint y: 232, distance: 59.7
click at [573, 310] on p "[MEDICAL_DATA] is a mild acid and it's also one of the most compatible skincare…" at bounding box center [581, 362] width 551 height 104
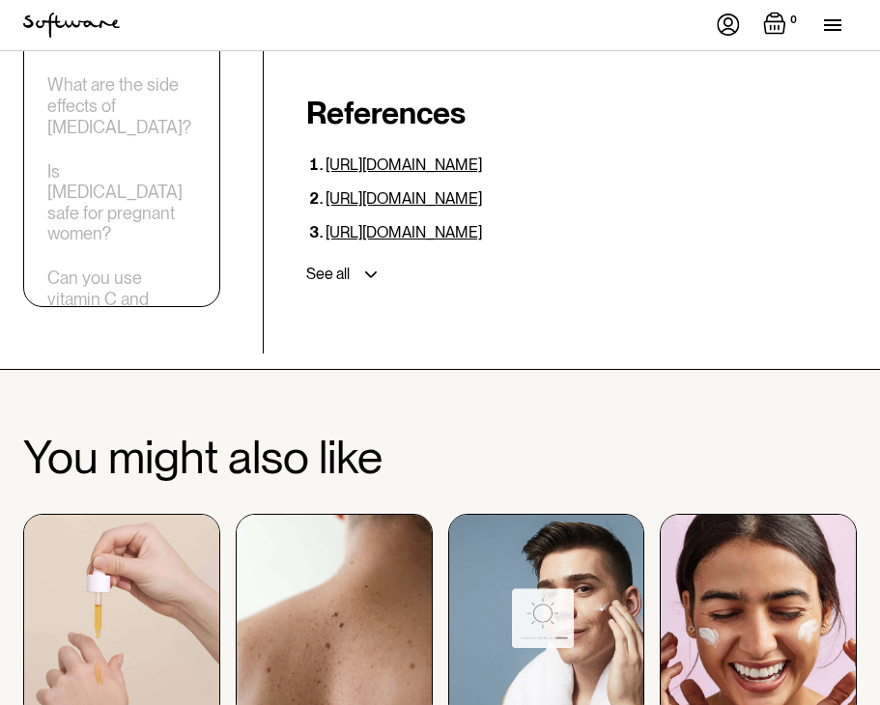
scroll to position [5392, 0]
